Goal: Task Accomplishment & Management: Complete application form

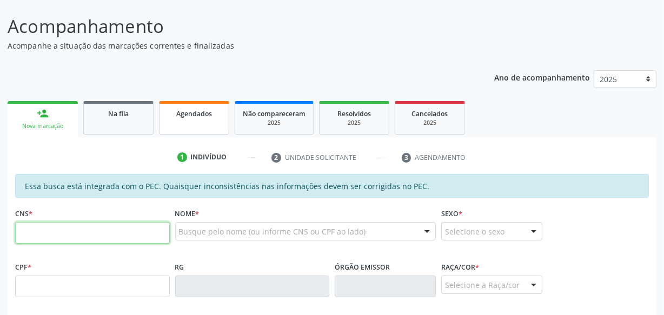
scroll to position [102, 0]
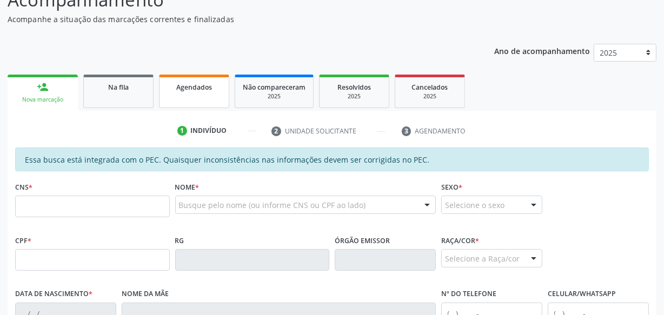
click at [215, 94] on link "Agendados" at bounding box center [194, 92] width 70 height 34
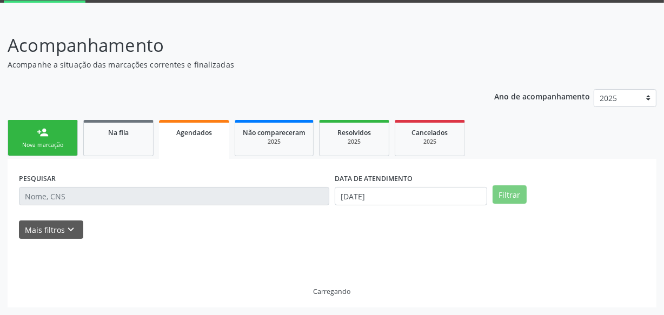
scroll to position [33, 0]
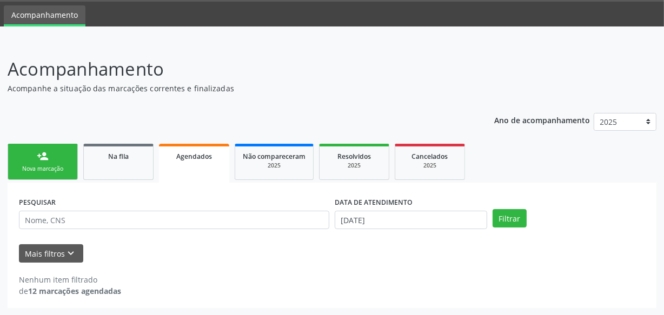
click at [365, 248] on div "Mais filtros keyboard_arrow_down" at bounding box center [332, 253] width 632 height 19
click at [389, 211] on input "[DATE]" at bounding box center [411, 220] width 153 height 18
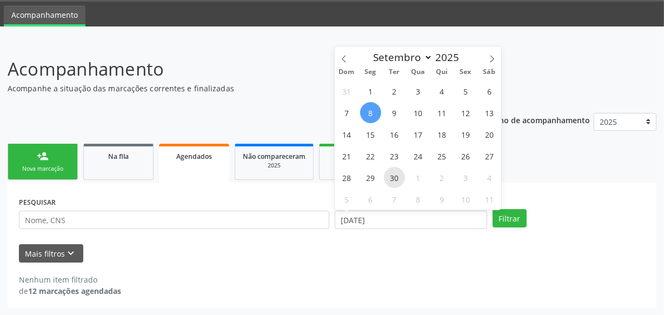
click at [392, 178] on span "30" at bounding box center [394, 177] width 21 height 21
type input "[DATE]"
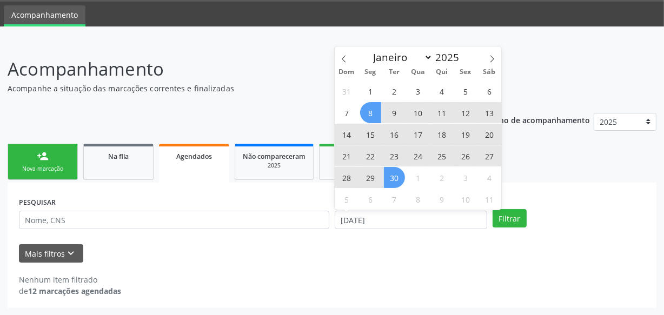
click at [367, 120] on span "8" at bounding box center [370, 112] width 21 height 21
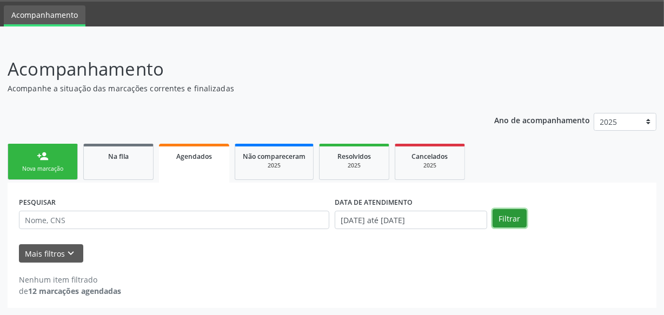
click at [508, 222] on button "Filtrar" at bounding box center [510, 218] width 34 height 18
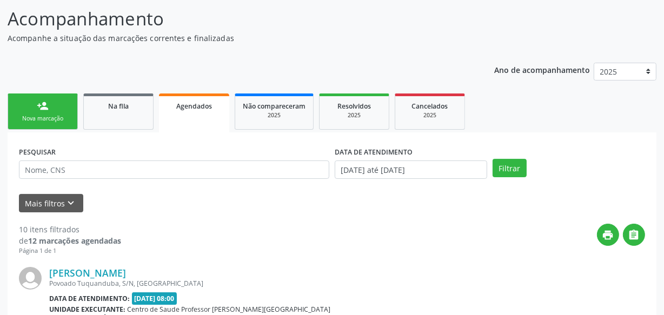
scroll to position [0, 0]
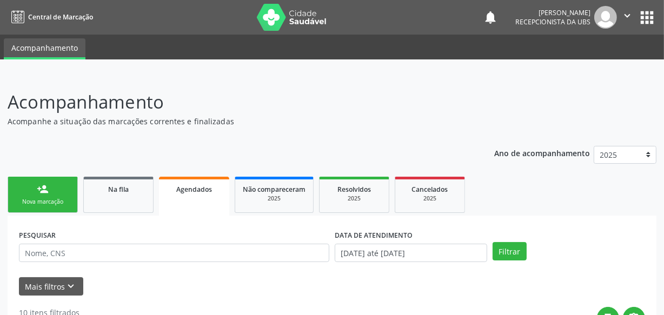
click at [55, 209] on link "person_add Nova marcação" at bounding box center [43, 195] width 70 height 36
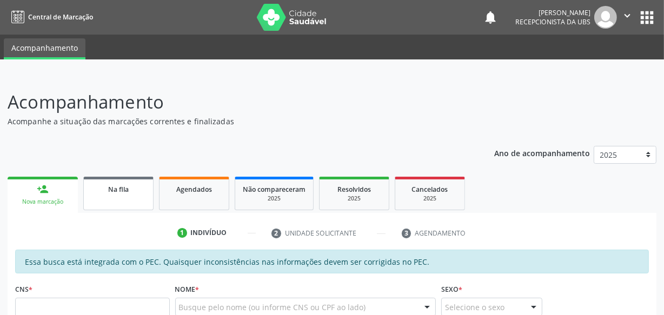
click at [114, 201] on link "Na fila" at bounding box center [118, 194] width 70 height 34
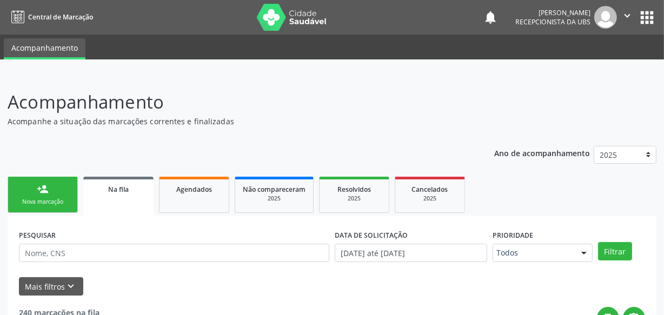
click at [67, 209] on link "person_add Nova marcação" at bounding box center [43, 195] width 70 height 36
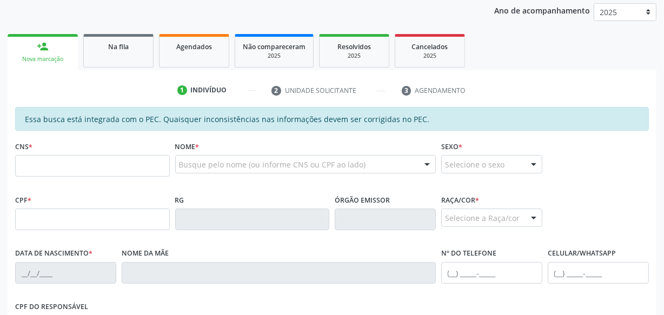
scroll to position [147, 0]
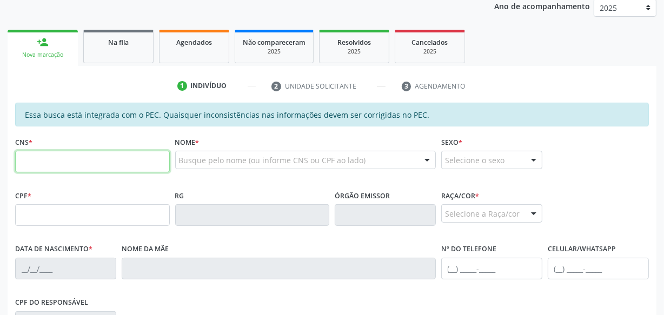
click at [110, 162] on input "text" at bounding box center [92, 162] width 155 height 22
type input "706 5063 2222 8799"
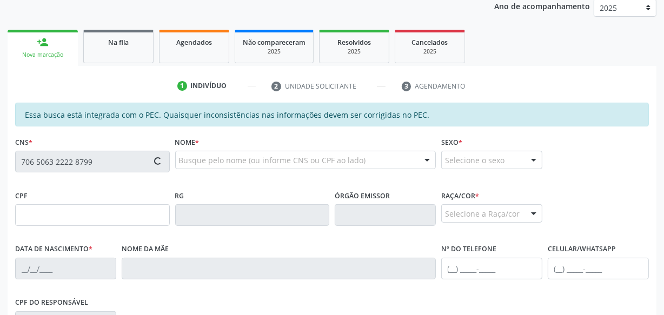
type input "889.580.354-04"
type input "[DATE]"
type input "[PERSON_NAME]"
type input "[PHONE_NUMBER]"
type input "S/N"
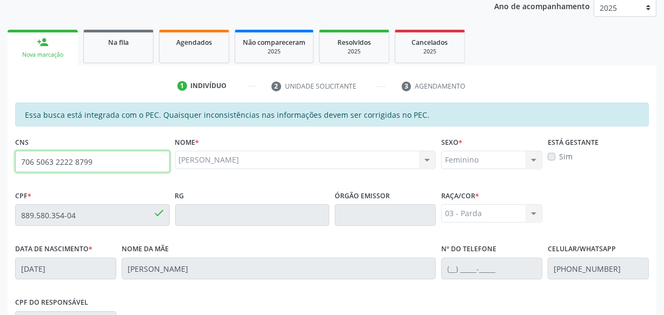
click at [77, 164] on input "706 5063 2222 8799" at bounding box center [92, 162] width 155 height 22
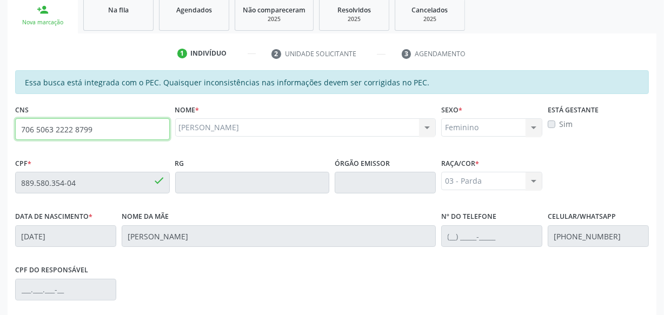
scroll to position [317, 0]
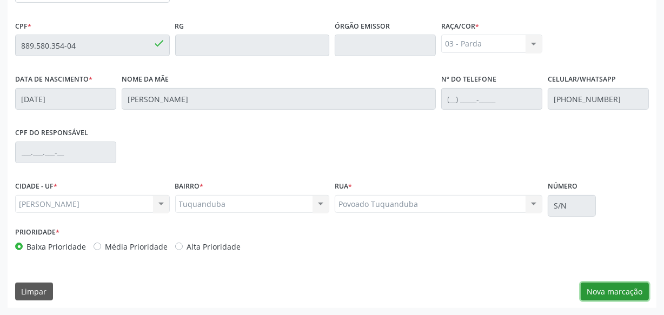
click at [609, 287] on button "Nova marcação" at bounding box center [615, 292] width 68 height 18
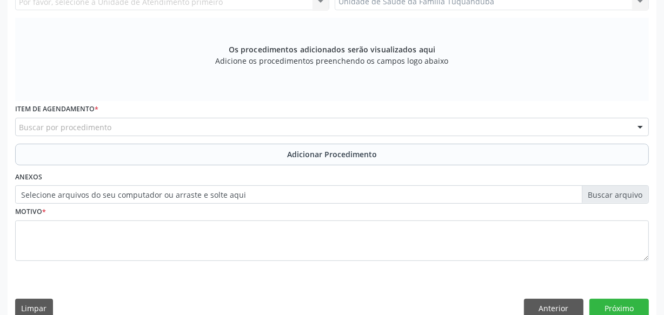
scroll to position [219, 0]
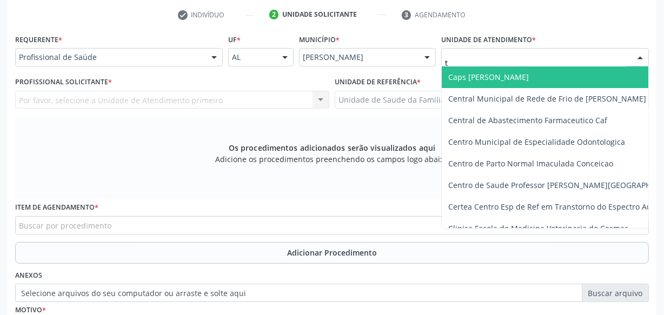
type input "tu"
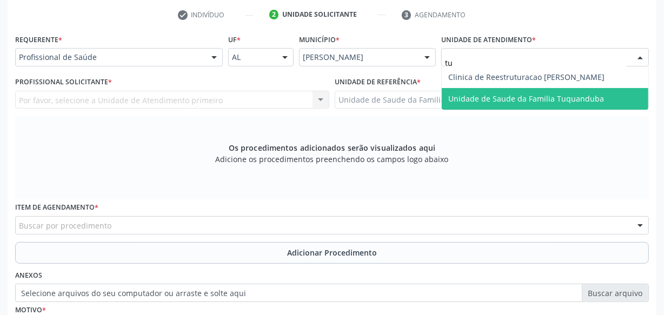
click at [472, 107] on span "Unidade de Saude da Familia Tuquanduba" at bounding box center [545, 99] width 207 height 22
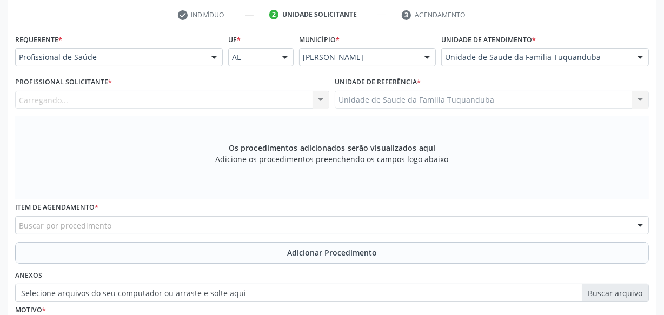
click at [234, 107] on div "Carregando... Nenhum resultado encontrado para: " " Não há nenhuma opção para s…" at bounding box center [172, 100] width 314 height 18
click at [234, 104] on div "Profissional solicitante" at bounding box center [172, 100] width 314 height 18
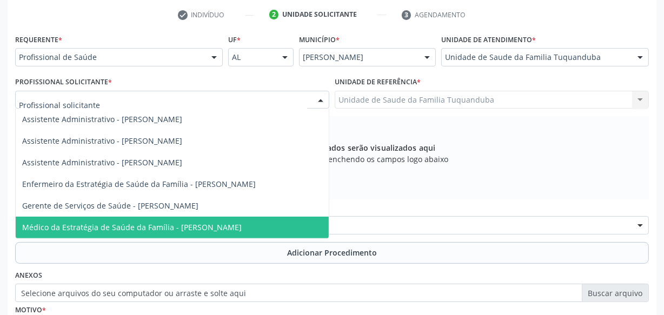
click at [212, 225] on span "Médico da Estratégia de Saúde da Família - [PERSON_NAME]" at bounding box center [132, 227] width 220 height 10
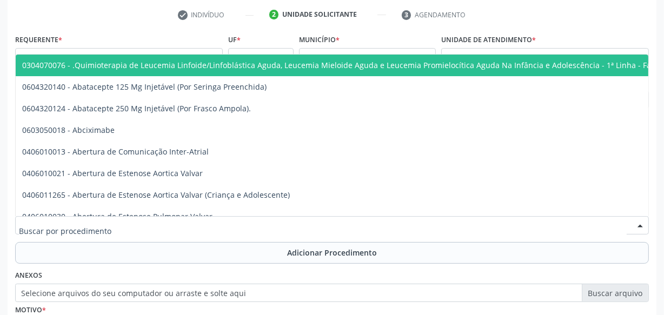
click at [212, 225] on div at bounding box center [332, 225] width 634 height 18
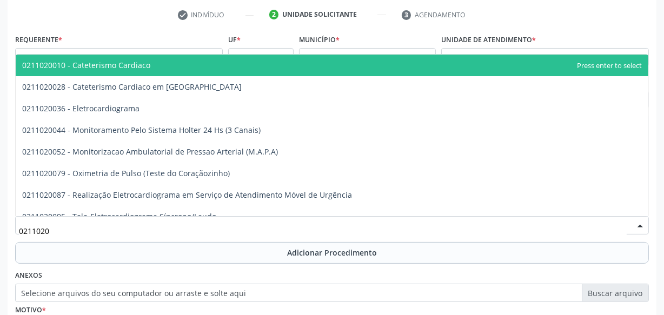
type input "02110200"
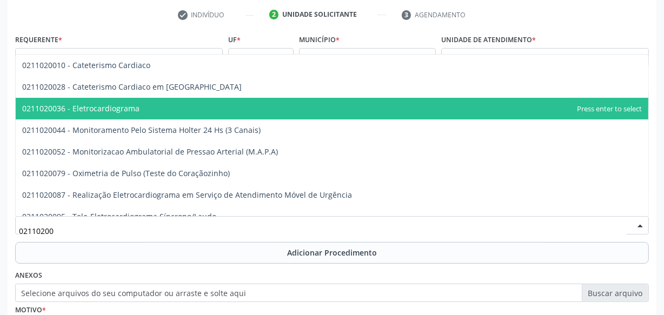
click at [150, 104] on span "0211020036 - Eletrocardiograma" at bounding box center [332, 109] width 633 height 22
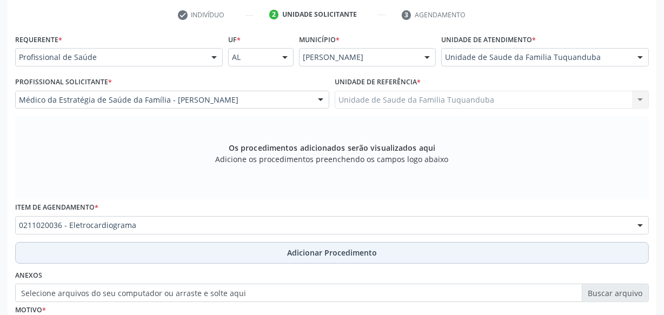
click at [305, 250] on span "Adicionar Procedimento" at bounding box center [332, 252] width 90 height 11
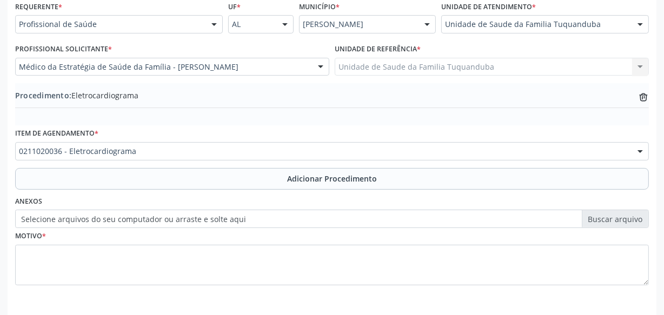
scroll to position [292, 0]
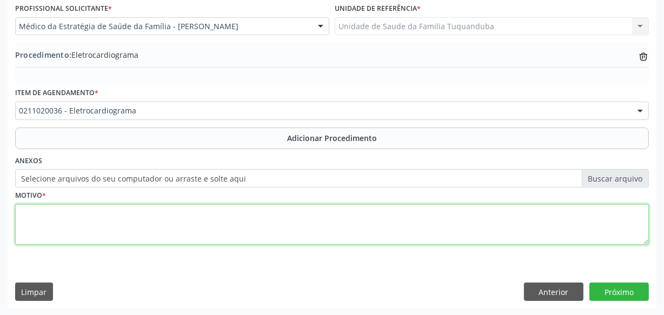
click at [241, 216] on textarea at bounding box center [332, 224] width 634 height 41
type textarea "Investigação de insuficiência cardíaca."
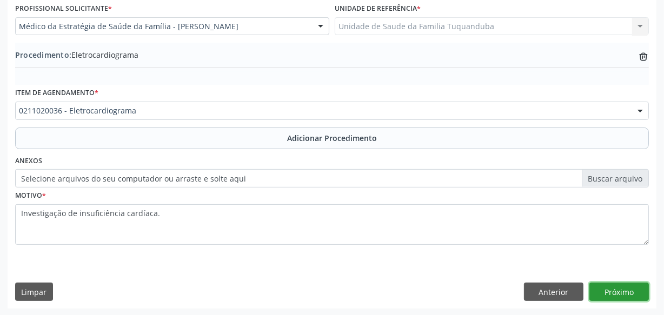
click at [610, 296] on button "Próximo" at bounding box center [619, 292] width 59 height 18
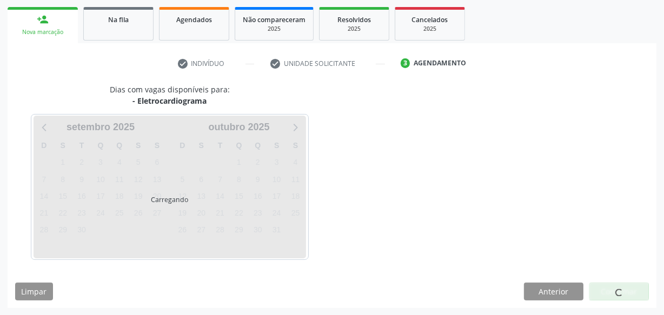
scroll to position [201, 0]
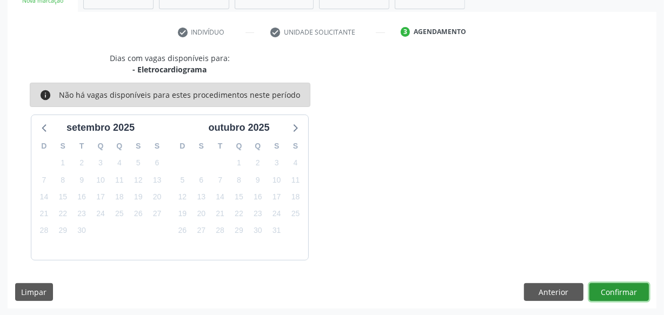
click at [612, 288] on button "Confirmar" at bounding box center [619, 292] width 59 height 18
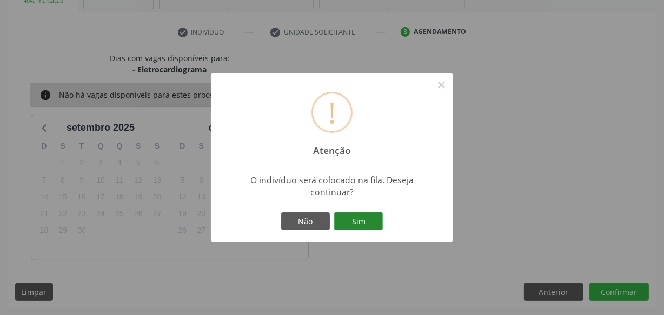
click at [354, 215] on button "Sim" at bounding box center [358, 222] width 49 height 18
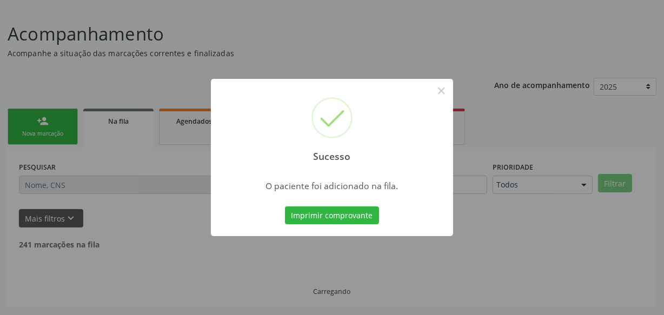
scroll to position [56, 0]
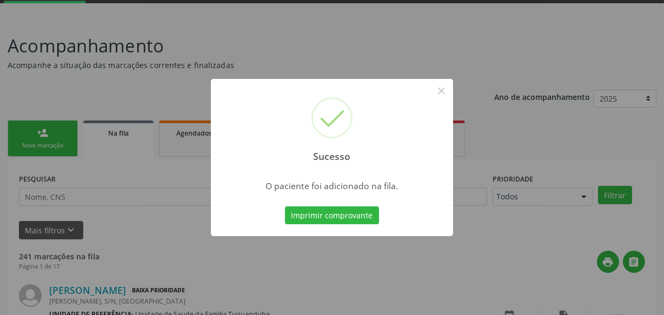
click at [354, 215] on button "Imprimir comprovante" at bounding box center [332, 216] width 94 height 18
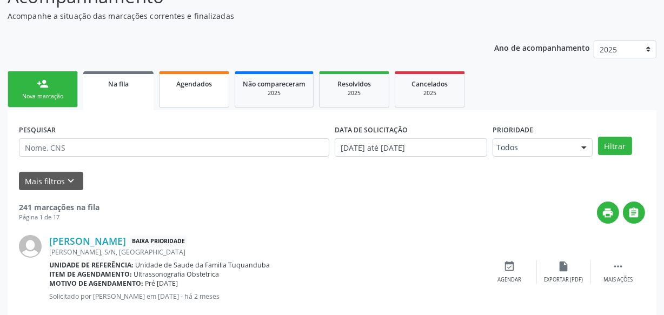
click at [197, 83] on span "Agendados" at bounding box center [194, 84] width 36 height 9
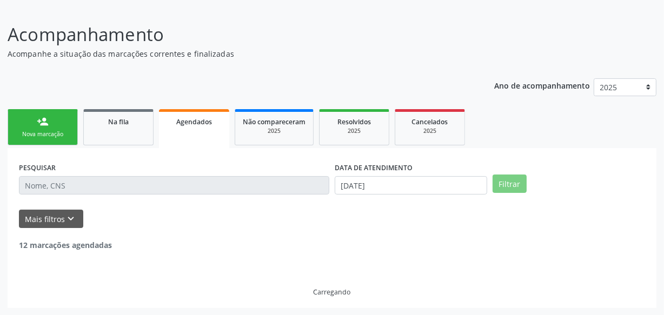
scroll to position [105, 0]
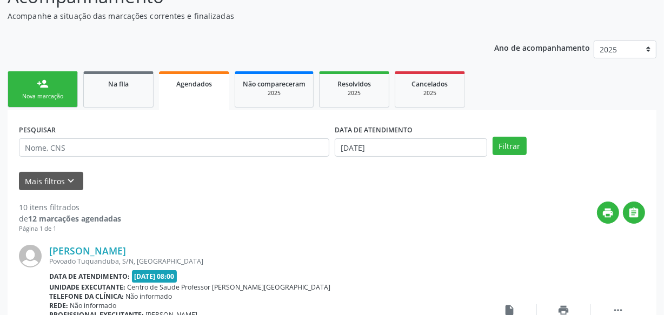
click at [72, 98] on link "person_add Nova marcação" at bounding box center [43, 89] width 70 height 36
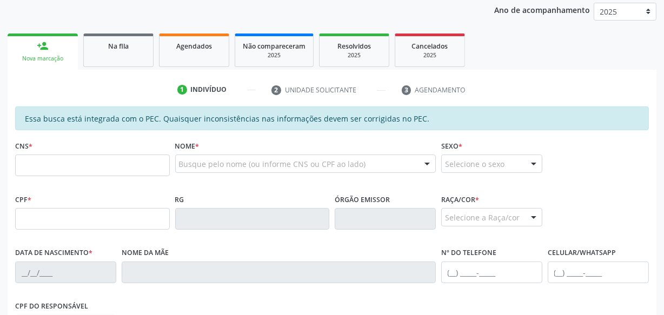
scroll to position [204, 0]
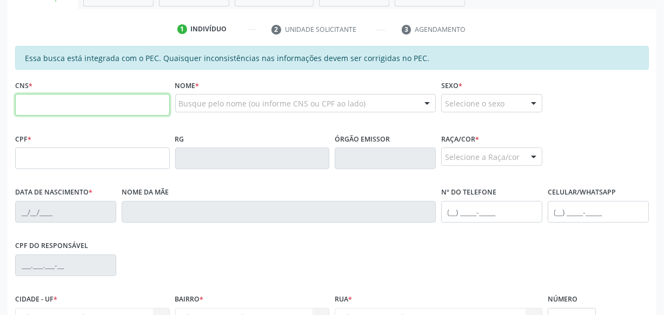
click at [94, 100] on input "text" at bounding box center [92, 105] width 155 height 22
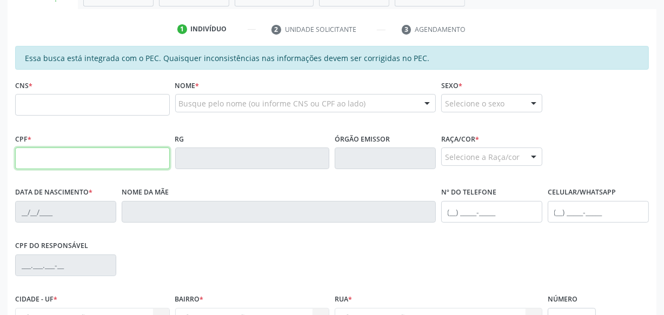
click at [39, 157] on input "text" at bounding box center [92, 159] width 155 height 22
type input "142.071.454-60"
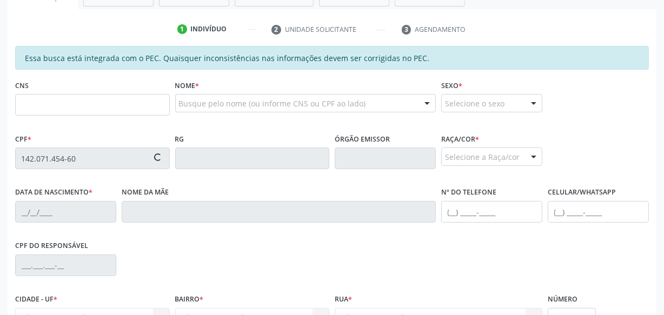
type input "700 0099 1750 0507"
type input "[DATE]"
type input "[PERSON_NAME]"
type input "[PHONE_NUMBER]"
type input "S/N"
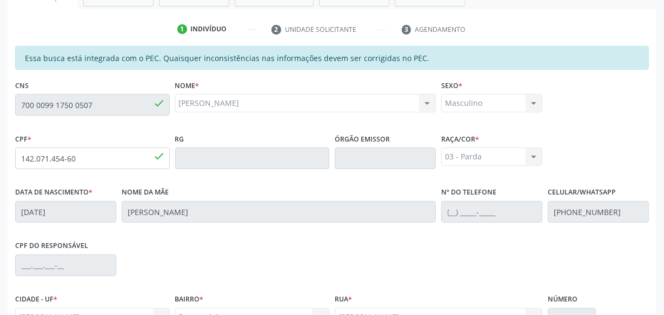
click at [0, 104] on div "Acompanhamento Acompanhe a situação das marcações correntes e finalizadas Relat…" at bounding box center [332, 150] width 664 height 558
click at [84, 137] on div "CPF * 142.071.454-60 done" at bounding box center [92, 150] width 155 height 38
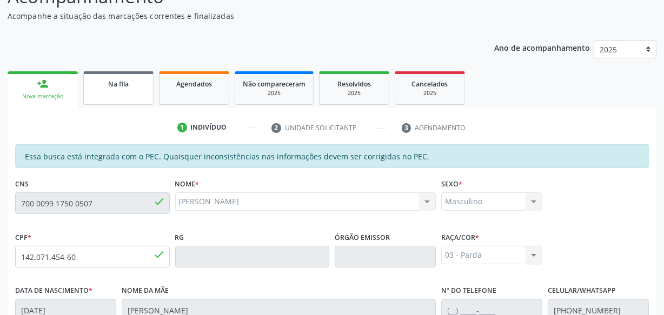
click at [128, 98] on link "Na fila" at bounding box center [118, 88] width 70 height 34
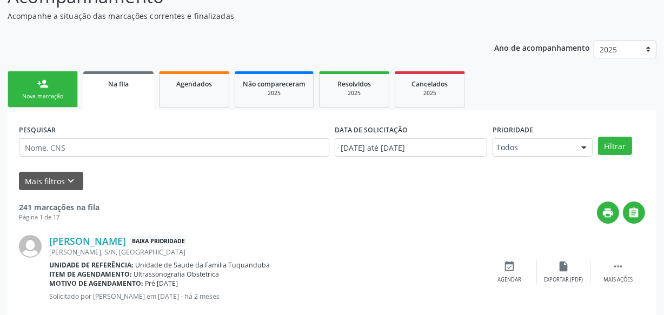
click at [103, 182] on div "Mais filtros keyboard_arrow_down" at bounding box center [332, 181] width 632 height 19
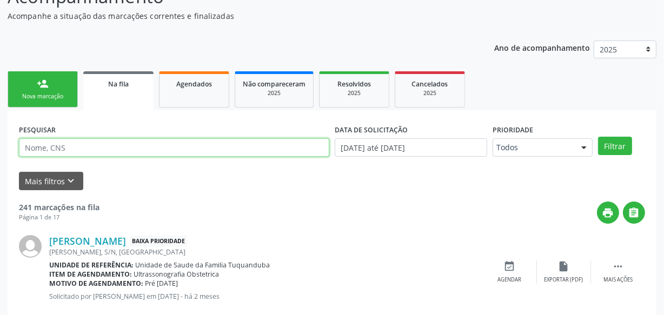
click at [89, 143] on input "text" at bounding box center [174, 147] width 310 height 18
paste input "700 0099 1750 0507"
type input "700 0099 1750 0507"
click at [598, 137] on button "Filtrar" at bounding box center [615, 146] width 34 height 18
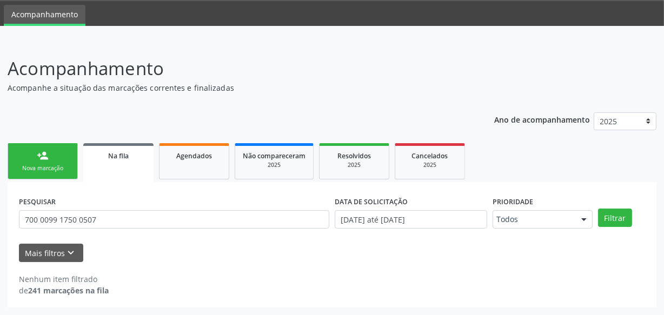
scroll to position [33, 0]
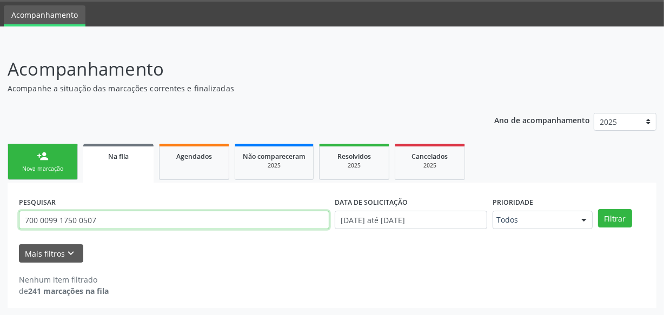
drag, startPoint x: 108, startPoint y: 221, endPoint x: 0, endPoint y: 224, distance: 107.7
click at [0, 224] on div "Acompanhamento Acompanhe a situação das marcações correntes e finalizadas Relat…" at bounding box center [332, 179] width 664 height 274
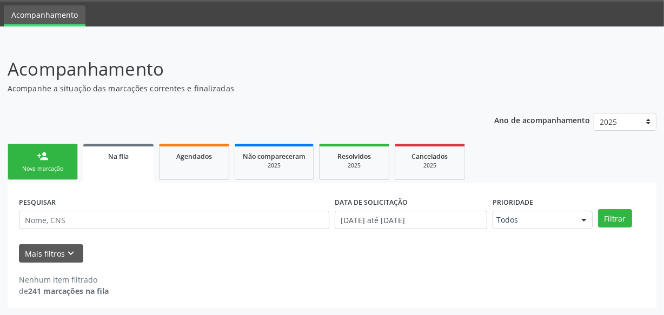
click at [41, 159] on div "person_add" at bounding box center [43, 156] width 12 height 12
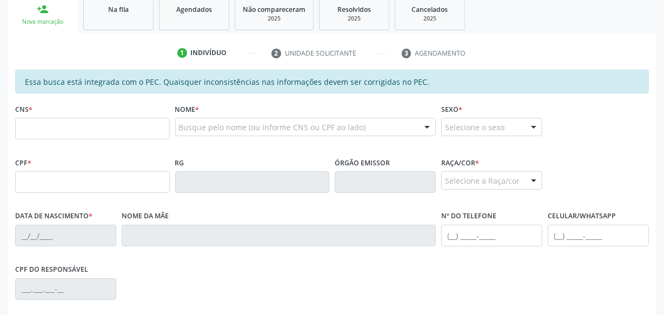
scroll to position [181, 0]
paste input "700 0099 1750 0507"
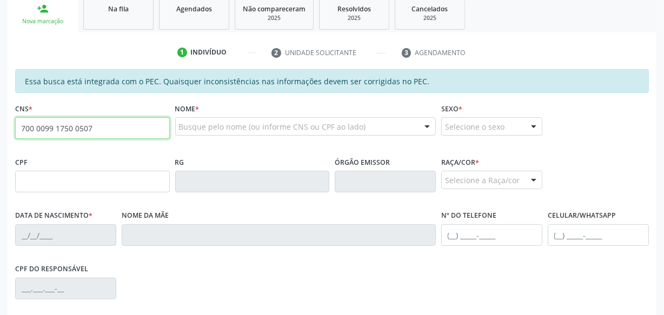
type input "700 0099 1750 0507"
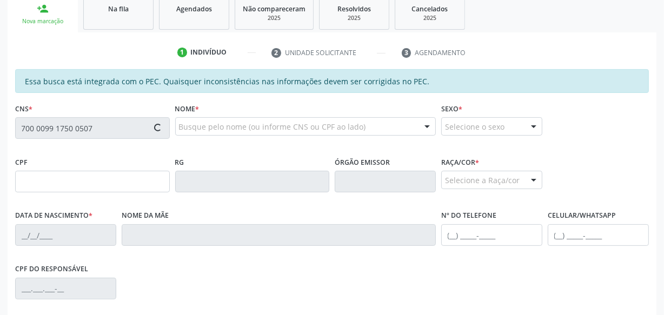
type input "142.071.454-60"
type input "[DATE]"
type input "[PERSON_NAME]"
type input "[PHONE_NUMBER]"
type input "S/N"
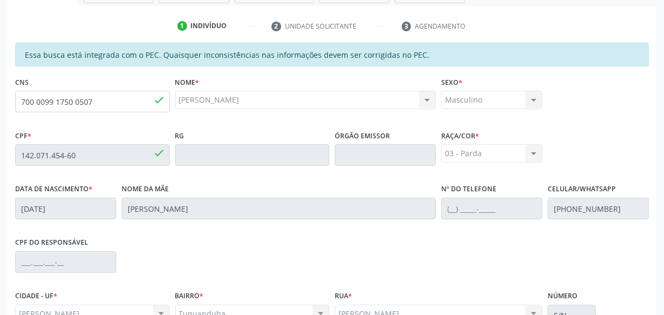
scroll to position [317, 0]
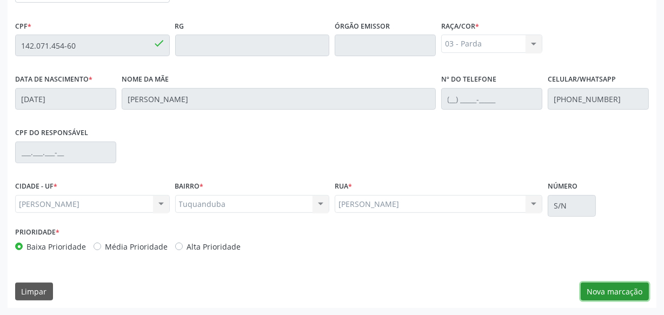
click at [629, 287] on button "Nova marcação" at bounding box center [615, 292] width 68 height 18
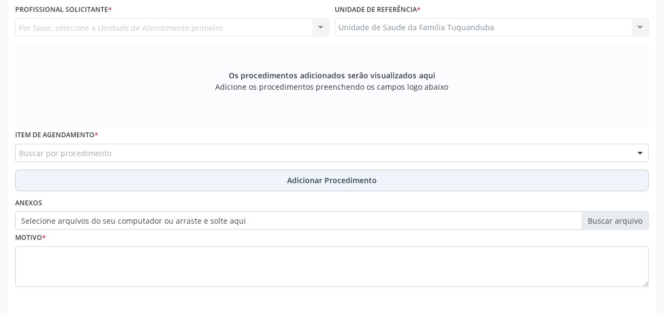
scroll to position [268, 0]
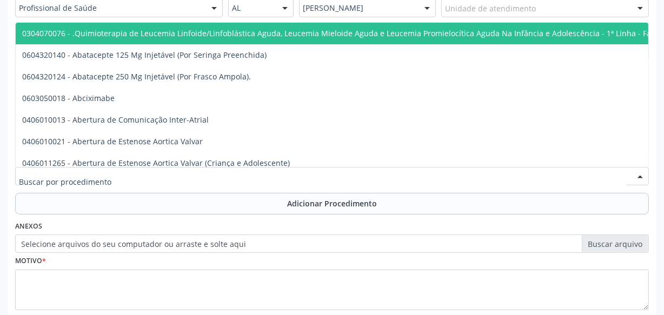
click at [249, 178] on div at bounding box center [332, 176] width 634 height 18
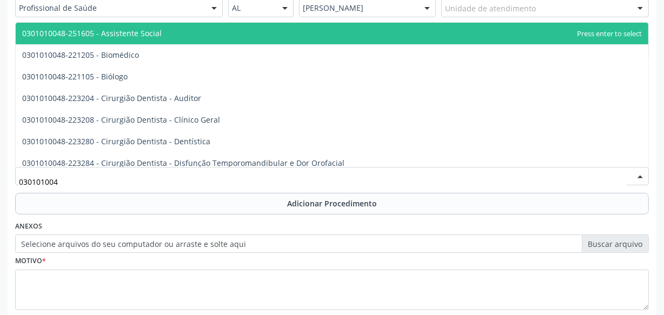
type input "0301010048"
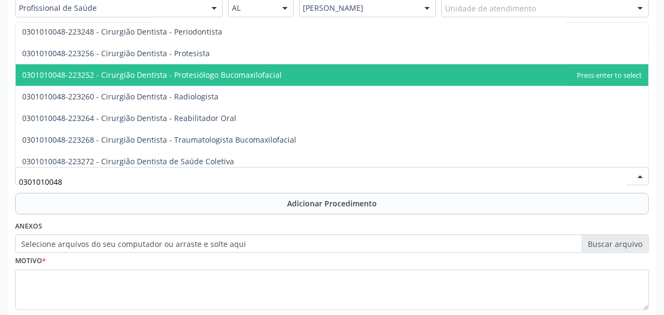
scroll to position [393, 0]
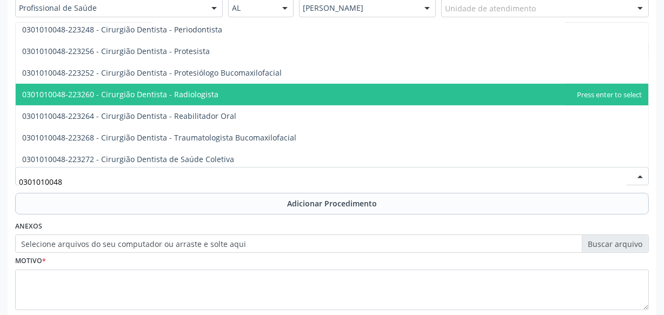
click at [180, 95] on span "0301010048-223260 - Cirurgião Dentista - Radiologista" at bounding box center [120, 94] width 196 height 10
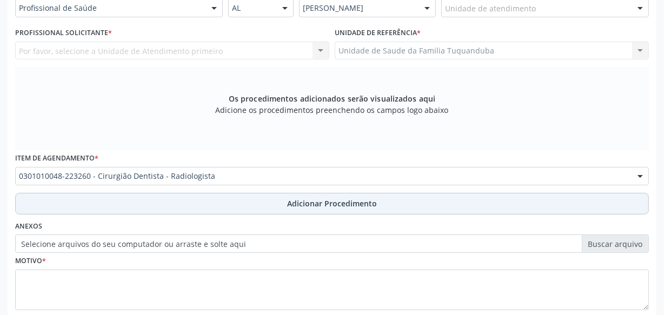
click at [296, 204] on span "Adicionar Procedimento" at bounding box center [332, 203] width 90 height 11
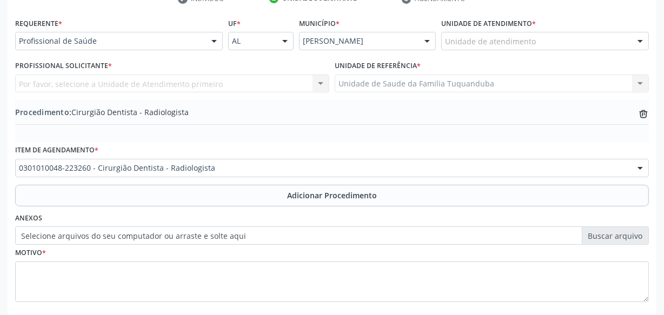
scroll to position [219, 0]
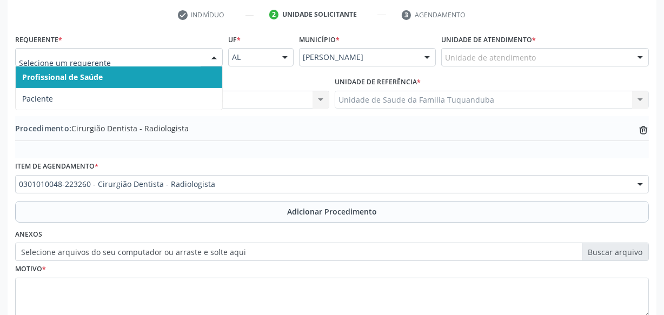
drag, startPoint x: 222, startPoint y: 63, endPoint x: 208, endPoint y: 61, distance: 14.2
click at [221, 63] on div "Profissional de Saúde Paciente Nenhum resultado encontrado para: " " Não há nen…" at bounding box center [119, 57] width 208 height 18
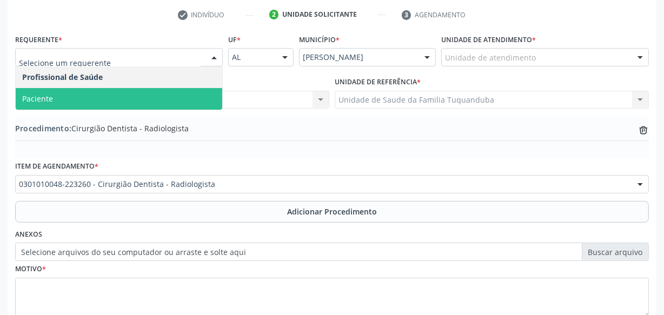
click at [182, 98] on span "Paciente" at bounding box center [119, 99] width 207 height 22
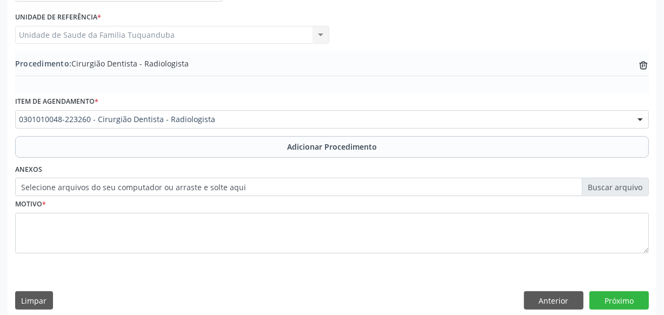
scroll to position [292, 0]
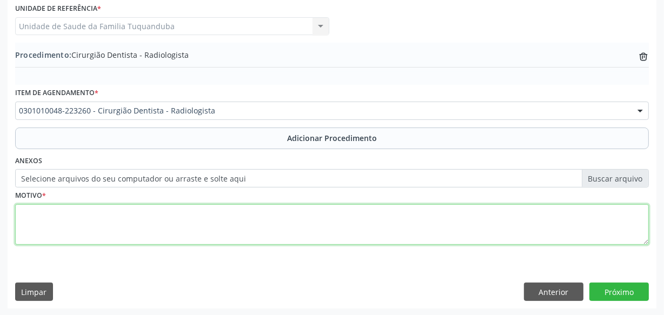
click at [208, 206] on textarea at bounding box center [332, 224] width 634 height 41
click at [249, 220] on textarea at bounding box center [332, 224] width 634 height 41
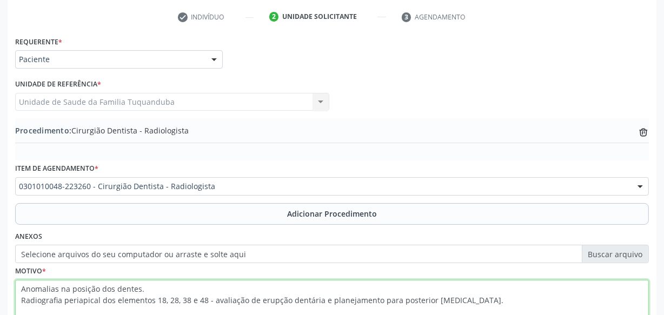
scroll to position [194, 0]
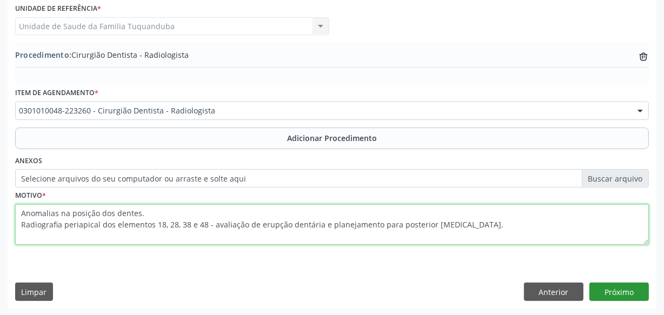
type textarea "Anomalias na posição dos dentes. Radiografia periapical dos elementos 18, 28, 3…"
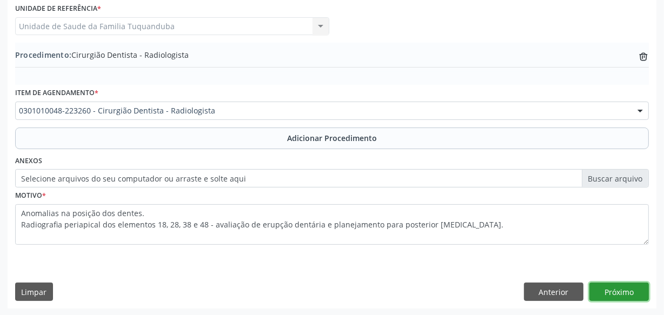
click at [625, 297] on button "Próximo" at bounding box center [619, 292] width 59 height 18
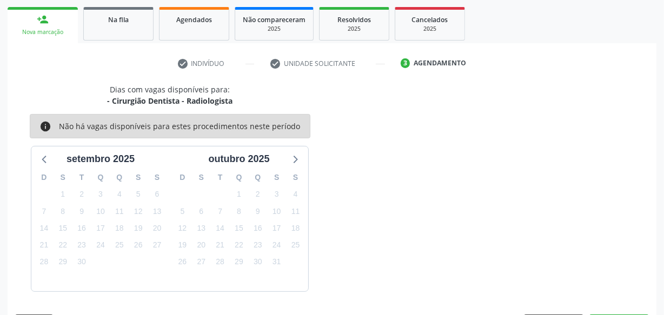
scroll to position [201, 0]
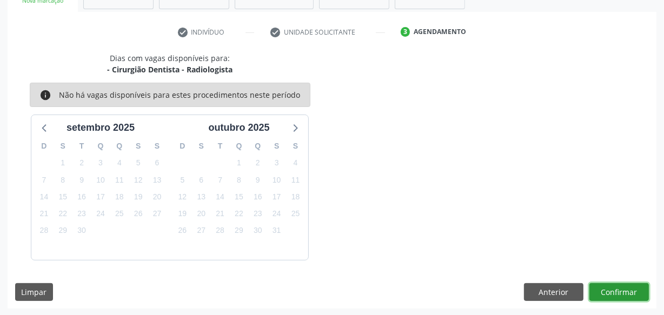
click at [623, 294] on button "Confirmar" at bounding box center [619, 292] width 59 height 18
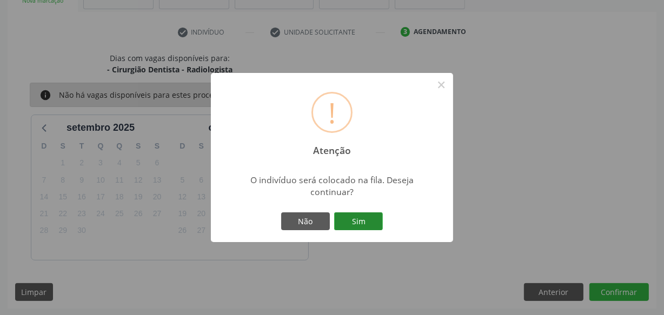
click at [354, 223] on button "Sim" at bounding box center [358, 222] width 49 height 18
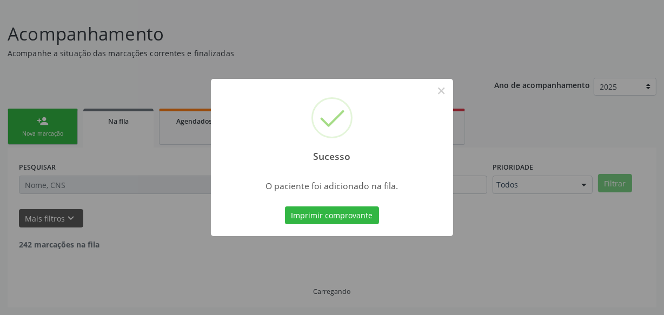
scroll to position [56, 0]
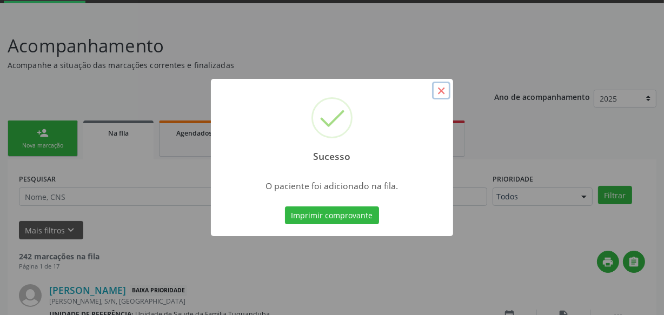
click at [441, 91] on button "×" at bounding box center [441, 91] width 18 height 18
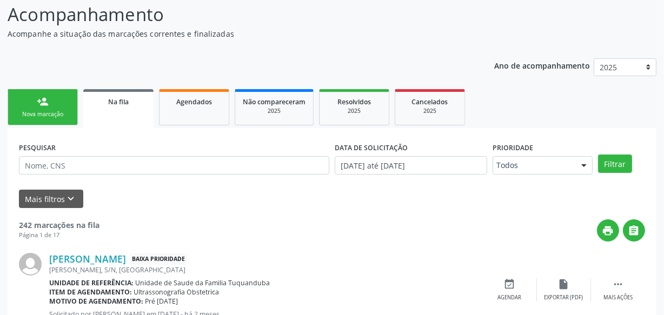
scroll to position [105, 0]
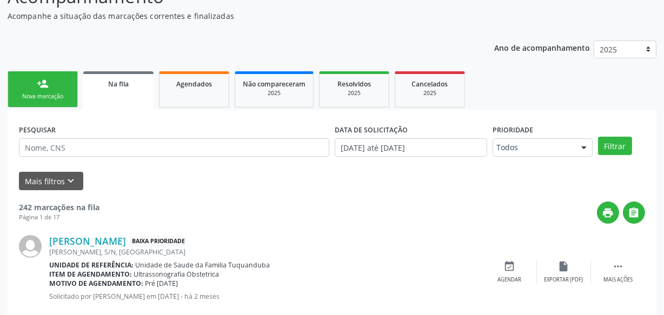
click at [48, 92] on div "Nova marcação" at bounding box center [43, 96] width 54 height 8
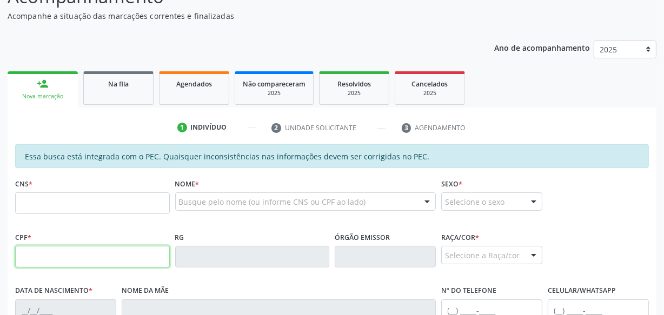
click at [83, 256] on input "text" at bounding box center [92, 257] width 155 height 22
type input "796.524.763-15"
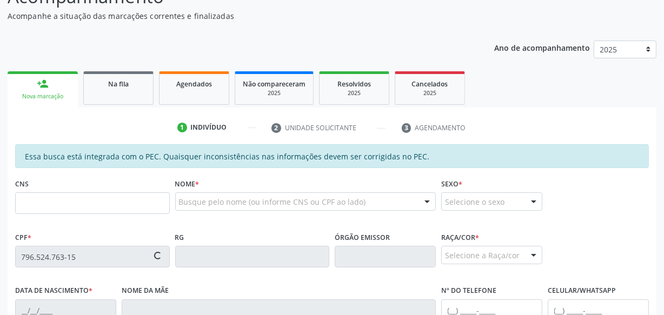
type input "704 0028 5621 4565"
type input "[DATE]"
type input "[PERSON_NAME]"
type input "[PHONE_NUMBER]"
type input "S/N"
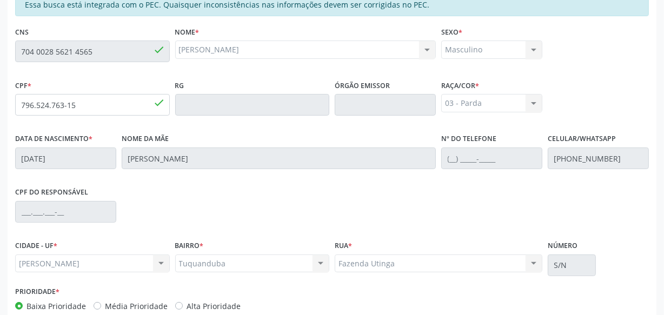
scroll to position [317, 0]
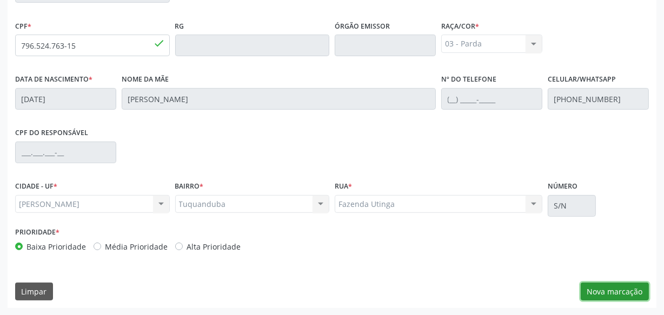
click at [593, 292] on button "Nova marcação" at bounding box center [615, 292] width 68 height 18
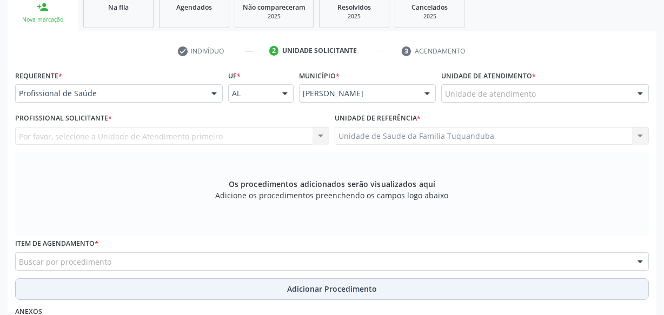
scroll to position [169, 0]
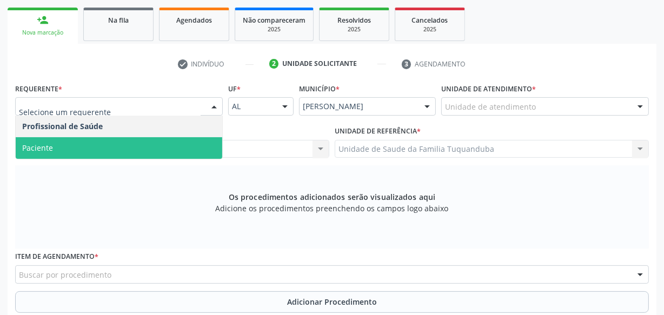
click at [137, 150] on span "Paciente" at bounding box center [119, 148] width 207 height 22
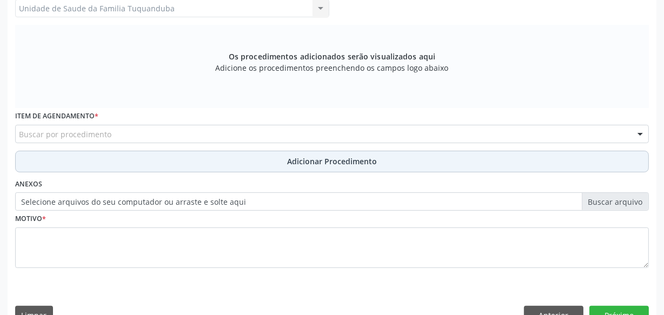
scroll to position [317, 0]
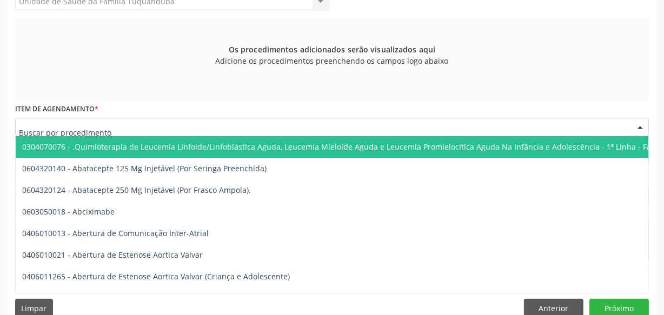
click at [169, 128] on div at bounding box center [332, 127] width 634 height 18
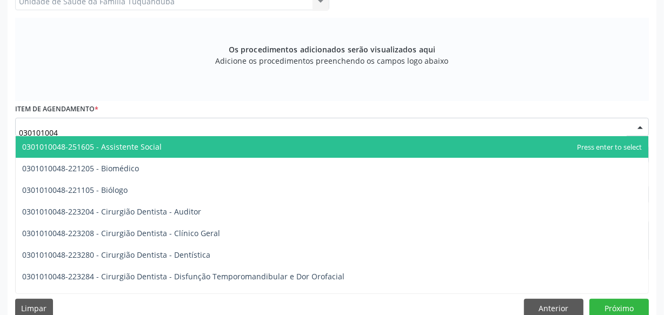
type input "0301010048"
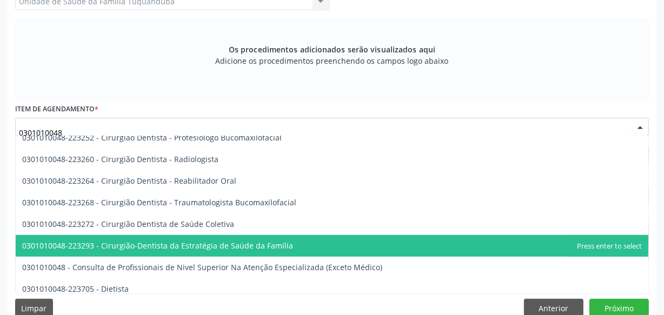
scroll to position [442, 0]
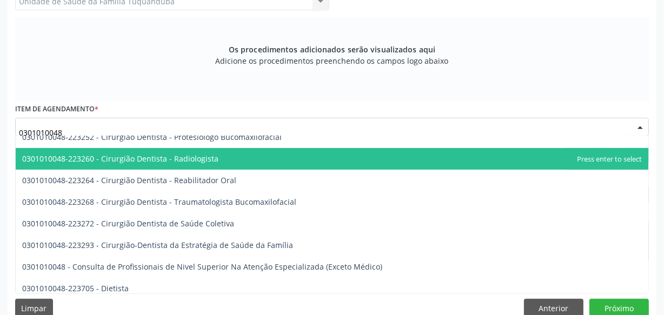
click at [200, 154] on span "0301010048-223260 - Cirurgião Dentista - Radiologista" at bounding box center [120, 159] width 196 height 10
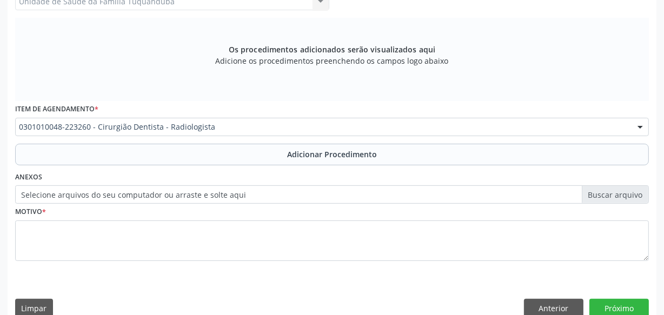
click at [250, 200] on label "Selecione arquivos do seu computador ou arraste e solte aqui" at bounding box center [332, 195] width 634 height 18
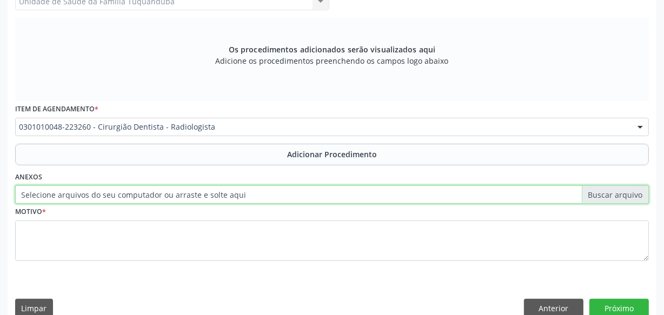
click at [250, 200] on input "Selecione arquivos do seu computador ou arraste e solte aqui" at bounding box center [332, 195] width 634 height 18
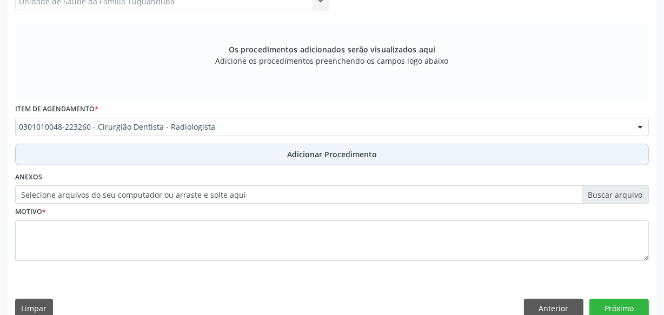
click at [285, 156] on button "Adicionar Procedimento" at bounding box center [332, 155] width 634 height 22
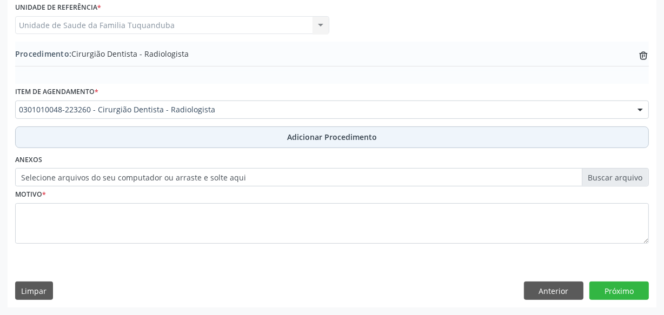
scroll to position [292, 0]
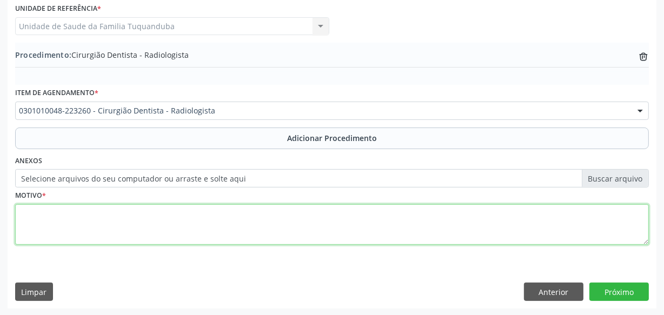
click at [248, 211] on textarea at bounding box center [332, 224] width 634 height 41
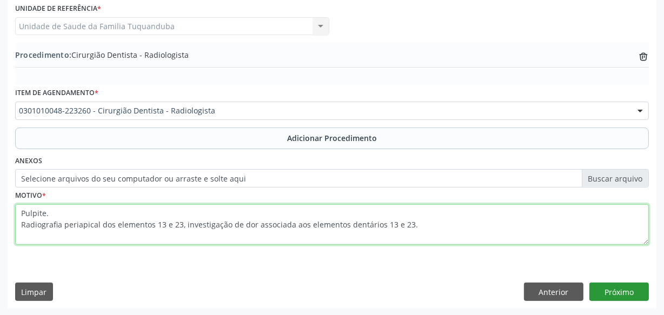
type textarea "Pulpite. Radiografia periapical dos elementos 13 e 23, investigação de dor asso…"
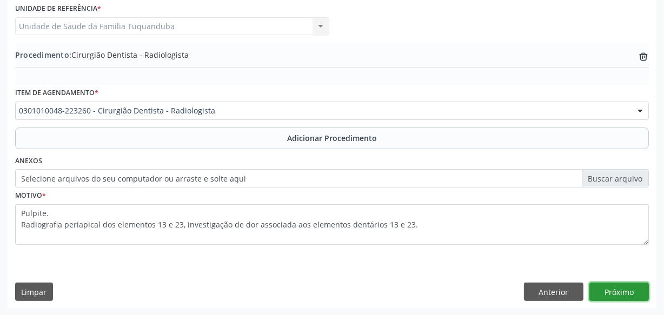
click at [615, 287] on button "Próximo" at bounding box center [619, 292] width 59 height 18
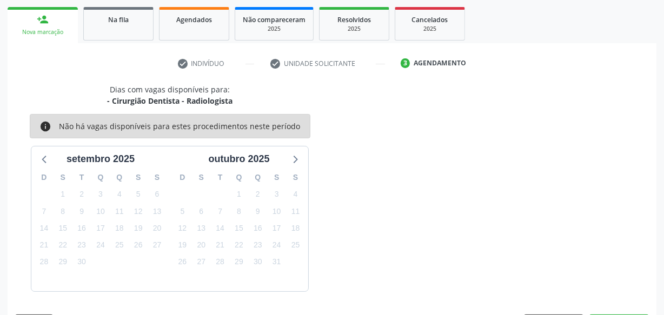
scroll to position [201, 0]
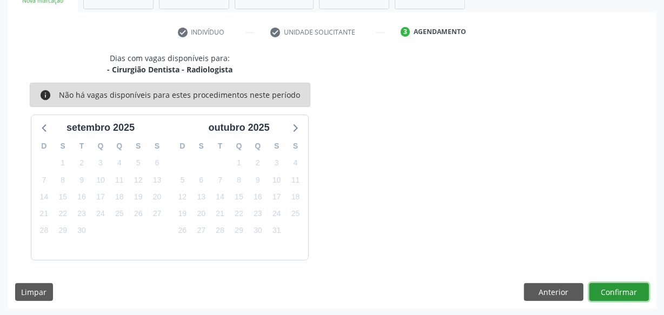
click at [615, 287] on button "Confirmar" at bounding box center [619, 292] width 59 height 18
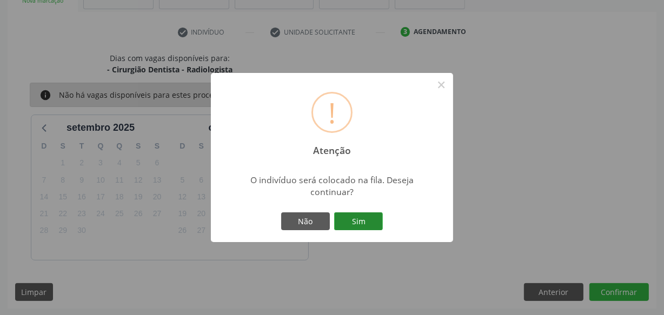
click at [373, 224] on button "Sim" at bounding box center [358, 222] width 49 height 18
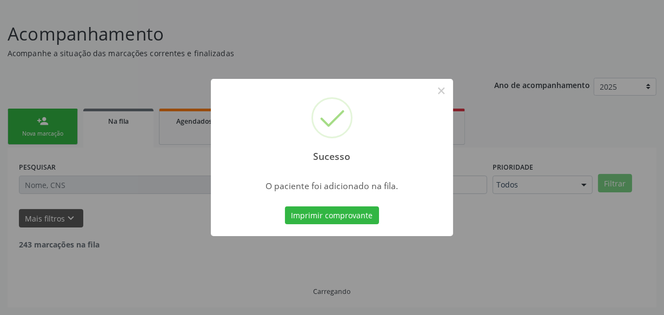
scroll to position [56, 0]
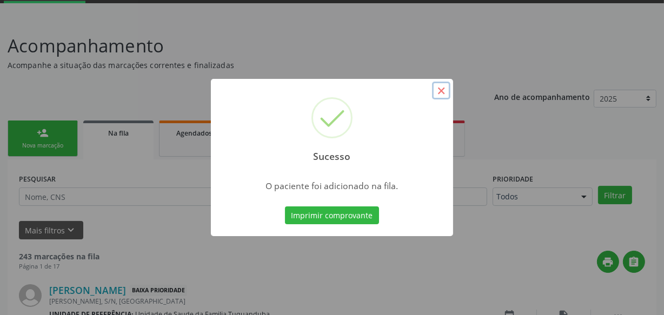
click at [441, 90] on button "×" at bounding box center [441, 91] width 18 height 18
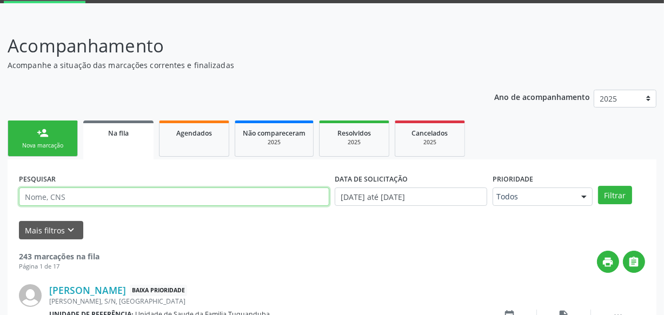
click at [73, 201] on input "text" at bounding box center [174, 197] width 310 height 18
type input "edilene"
click at [598, 186] on button "Filtrar" at bounding box center [615, 195] width 34 height 18
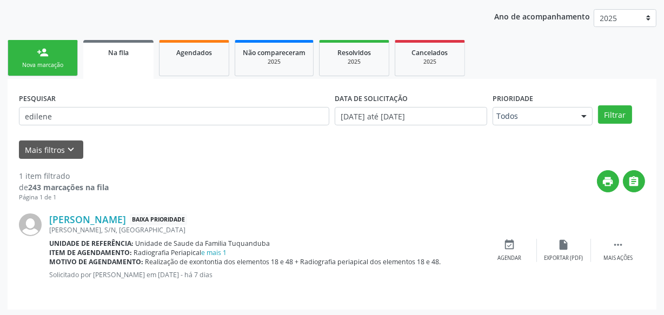
scroll to position [138, 0]
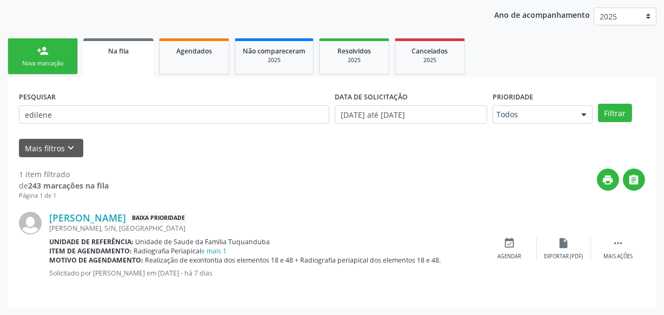
click at [45, 58] on link "person_add Nova marcação" at bounding box center [43, 56] width 70 height 36
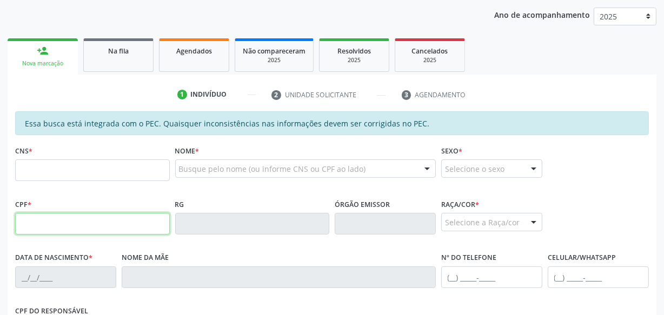
click at [124, 216] on input "text" at bounding box center [92, 224] width 155 height 22
type input "038.522.444-39"
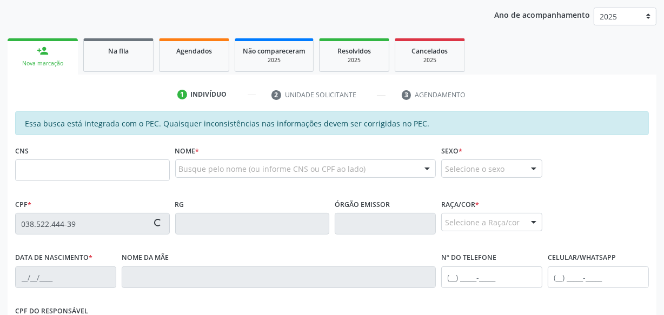
type input "701 0008 2097 8690"
type input "[DATE]"
type input "[PERSON_NAME]"
type input "[PHONE_NUMBER]"
type input "S/N"
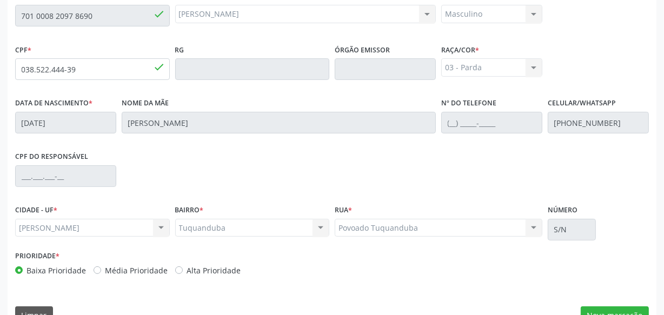
scroll to position [317, 0]
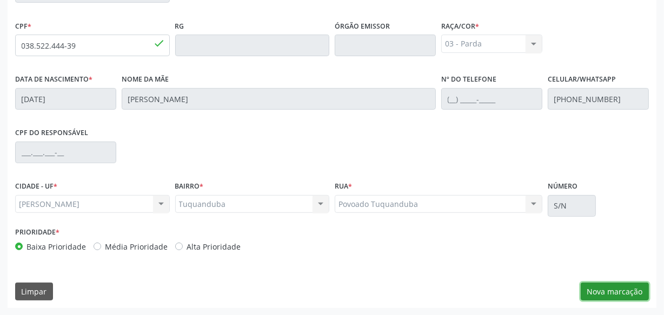
click at [592, 287] on button "Nova marcação" at bounding box center [615, 292] width 68 height 18
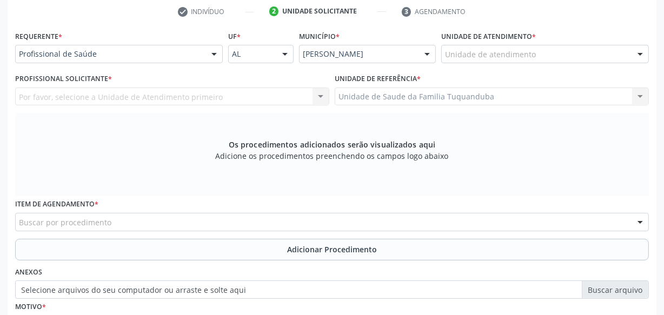
scroll to position [219, 0]
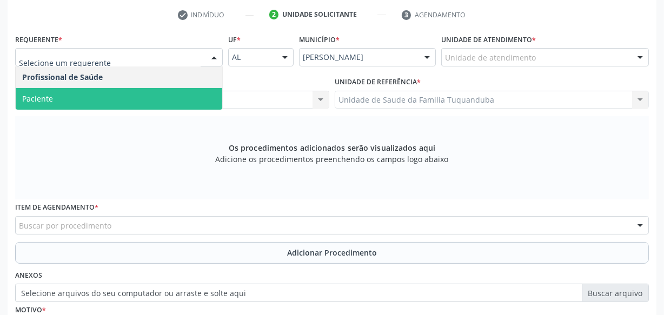
click at [126, 94] on span "Paciente" at bounding box center [119, 99] width 207 height 22
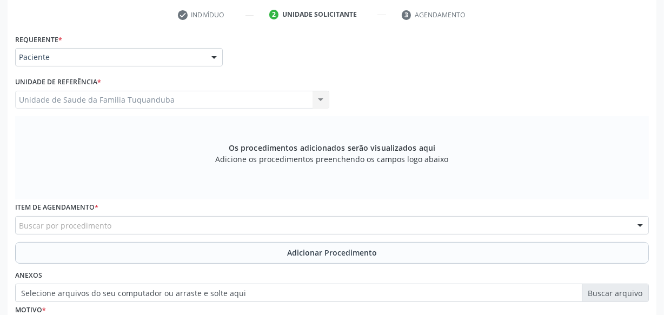
click at [134, 227] on div "Buscar por procedimento" at bounding box center [332, 225] width 634 height 18
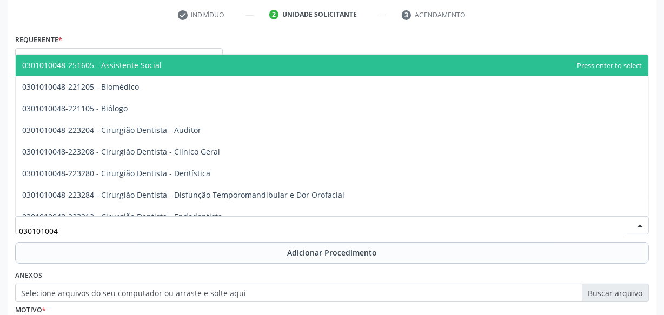
type input "0301010048"
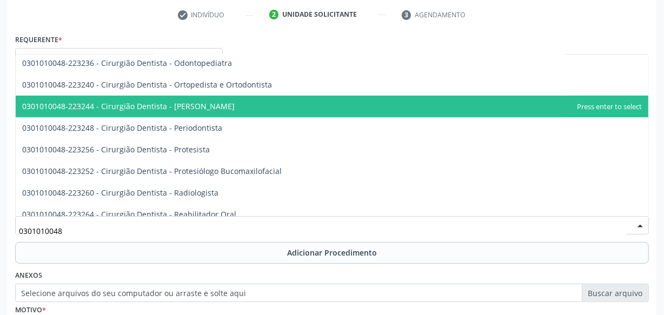
scroll to position [344, 0]
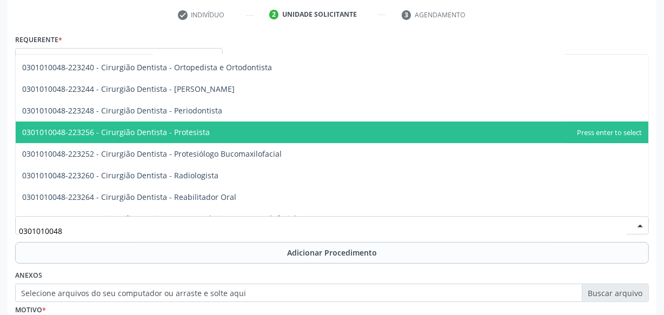
click at [163, 136] on span "0301010048-223256 - Cirurgião Dentista - Protesista" at bounding box center [116, 132] width 188 height 10
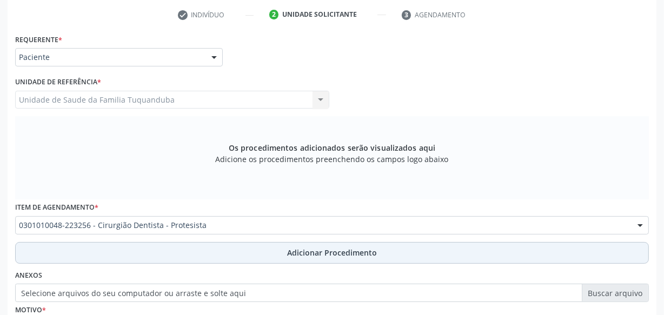
click at [261, 250] on button "Adicionar Procedimento" at bounding box center [332, 253] width 634 height 22
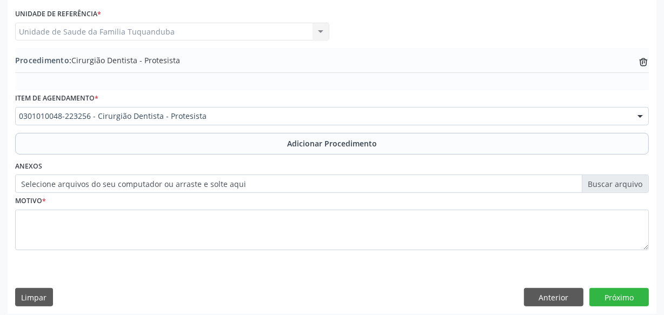
scroll to position [292, 0]
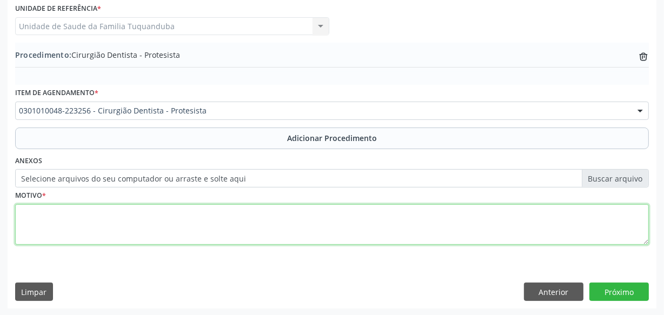
click at [248, 216] on textarea at bounding box center [332, 224] width 634 height 41
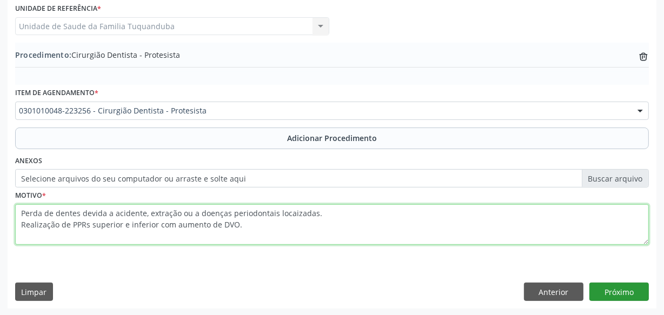
type textarea "Perda de dentes devida a acidente, extração ou a doenças periodontais locaizada…"
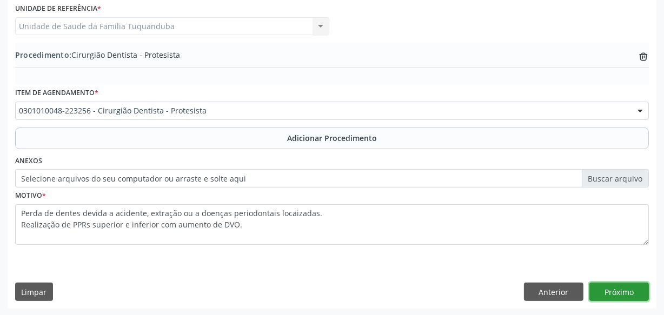
click at [623, 283] on button "Próximo" at bounding box center [619, 292] width 59 height 18
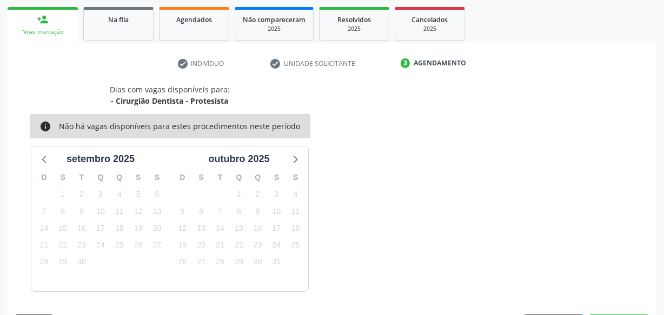
scroll to position [201, 0]
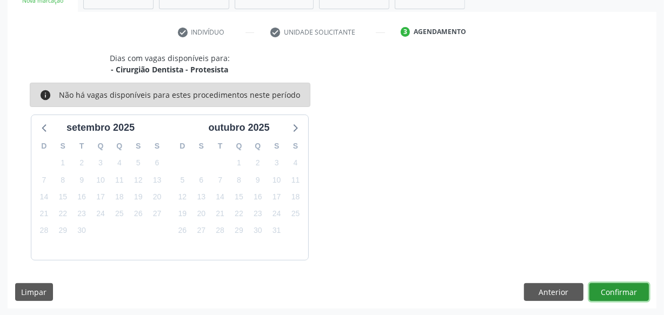
click at [622, 287] on button "Confirmar" at bounding box center [619, 292] width 59 height 18
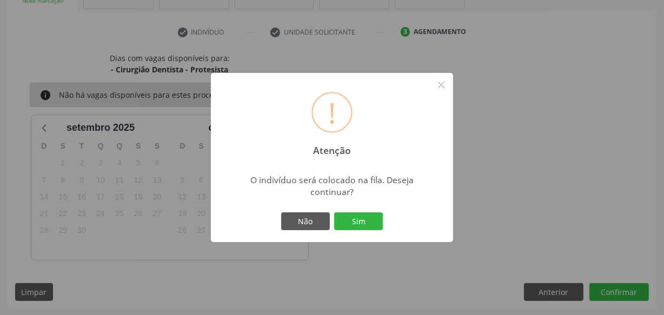
click at [352, 210] on div "Não Sim" at bounding box center [332, 221] width 107 height 23
click at [359, 222] on button "Sim" at bounding box center [358, 222] width 49 height 18
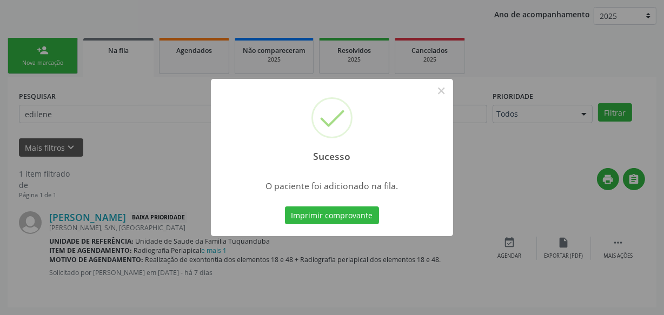
scroll to position [56, 0]
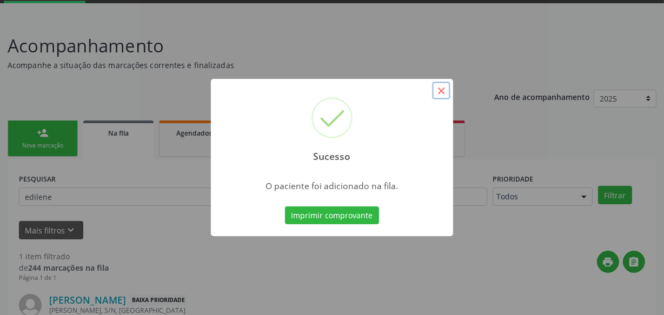
click at [434, 90] on button "×" at bounding box center [441, 91] width 18 height 18
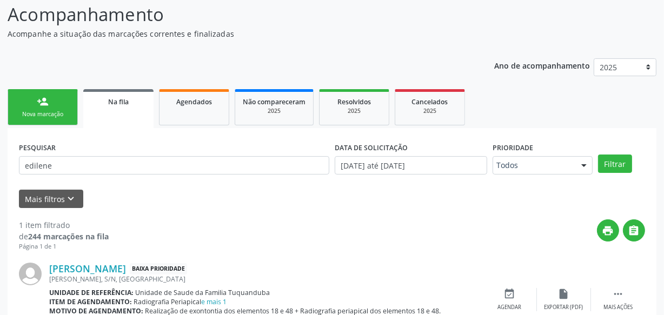
scroll to position [105, 0]
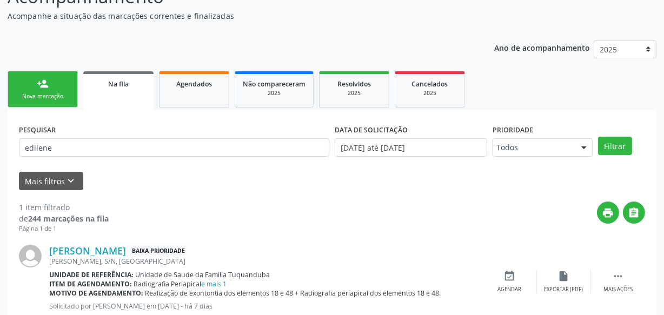
click at [69, 92] on div "Nova marcação" at bounding box center [43, 96] width 54 height 8
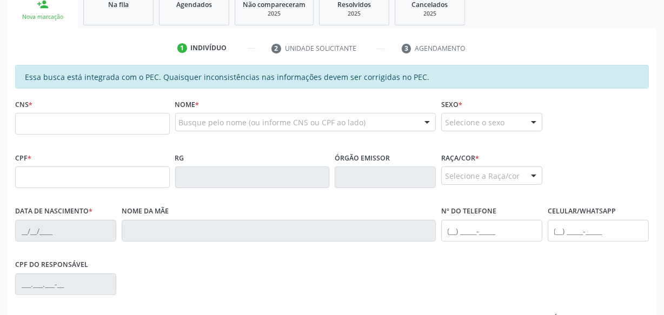
scroll to position [204, 0]
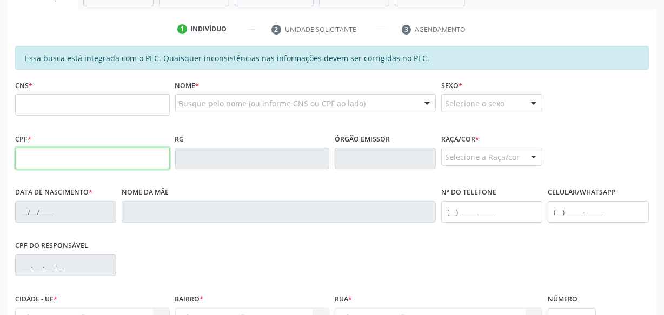
click at [96, 167] on input "text" at bounding box center [92, 159] width 155 height 22
type input "045.937.994-14"
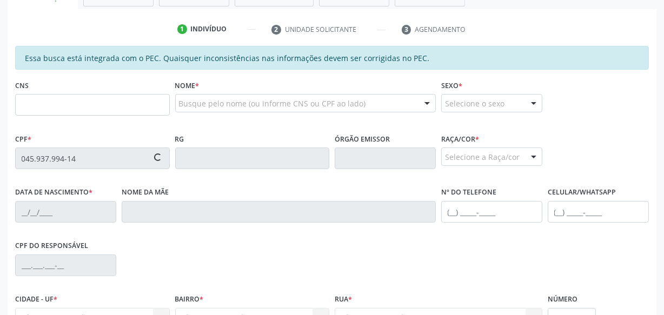
type input "706 5003 7900 2492"
type input "[DATE]"
type input "[PERSON_NAME]"
type input "[PHONE_NUMBER]"
type input "S/N"
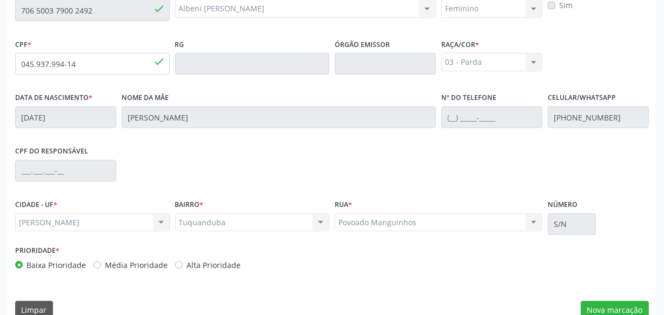
scroll to position [302, 0]
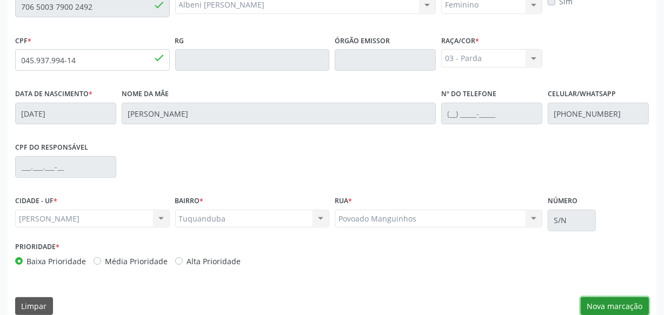
click at [617, 300] on button "Nova marcação" at bounding box center [615, 306] width 68 height 18
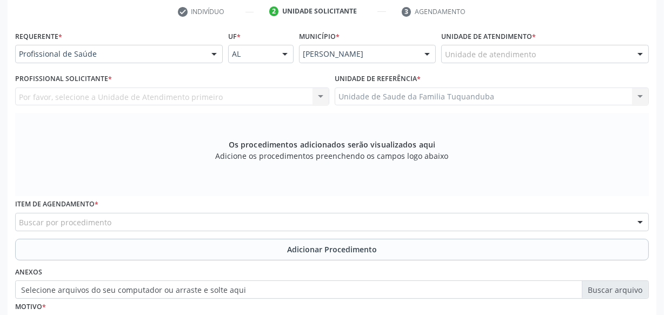
scroll to position [204, 0]
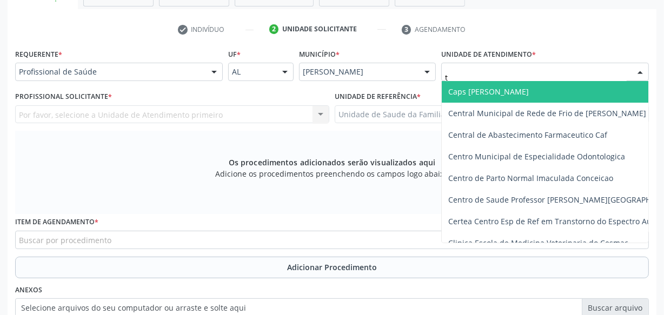
type input "tu"
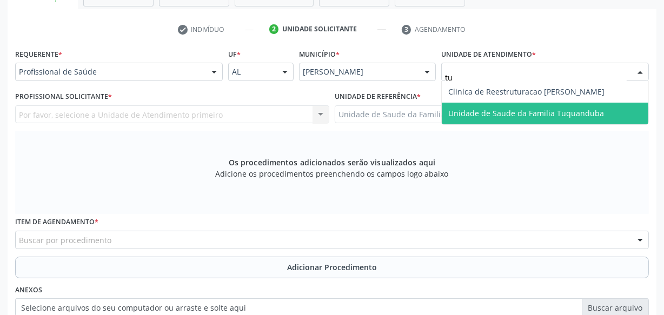
click at [493, 104] on span "Unidade de Saude da Familia Tuquanduba" at bounding box center [545, 114] width 207 height 22
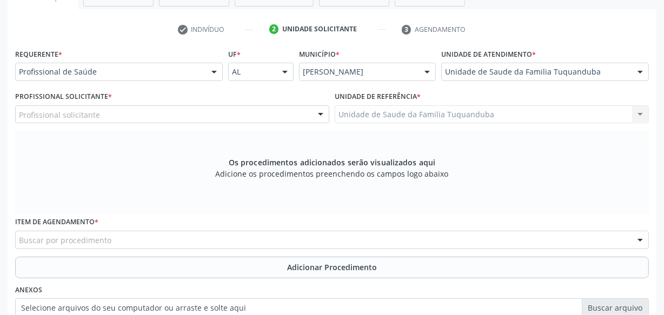
click at [130, 117] on div "Profissional solicitante" at bounding box center [172, 114] width 314 height 18
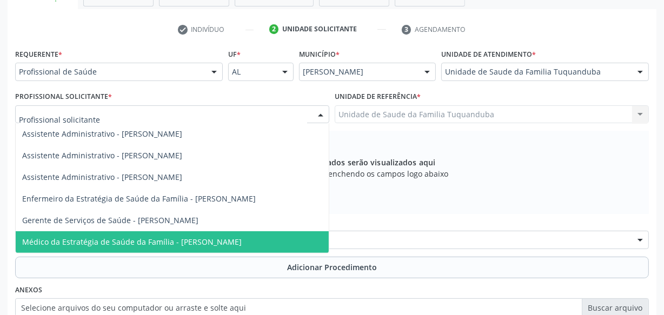
click at [158, 242] on span "Médico da Estratégia de Saúde da Família - [PERSON_NAME]" at bounding box center [132, 242] width 220 height 10
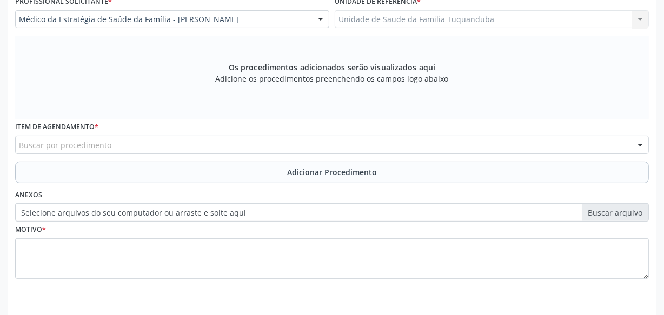
scroll to position [285, 0]
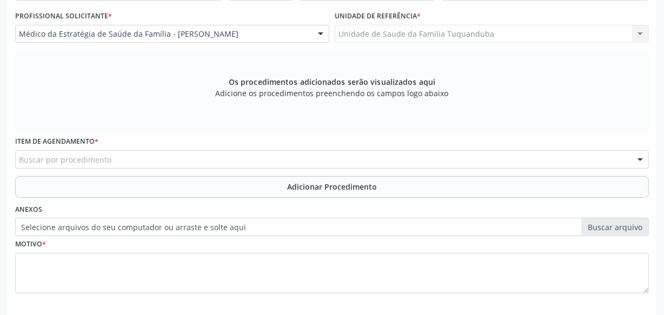
click at [227, 153] on div "Buscar por procedimento" at bounding box center [332, 159] width 634 height 18
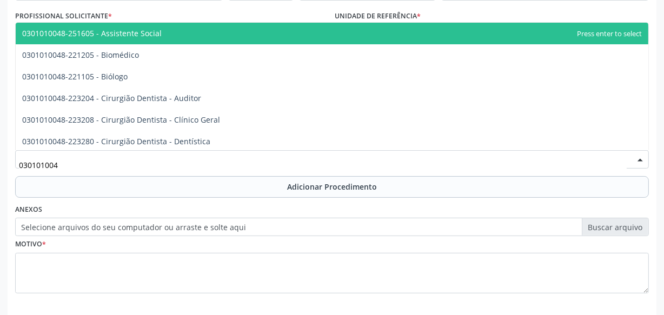
type input "0301010048"
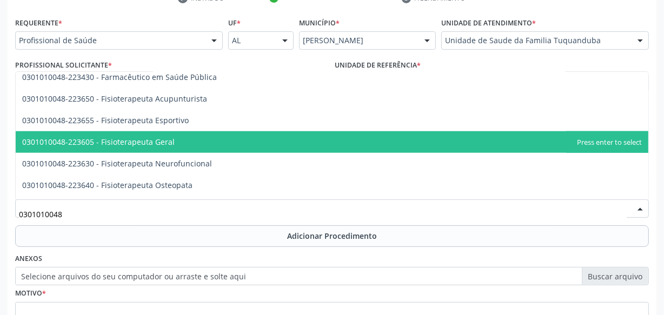
scroll to position [1180, 0]
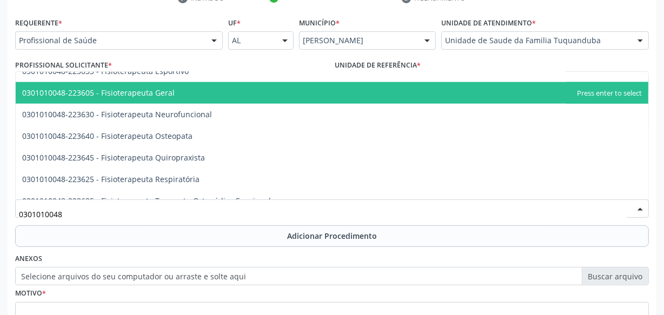
click at [178, 97] on span "0301010048-223605 - Fisioterapeuta Geral" at bounding box center [332, 93] width 633 height 22
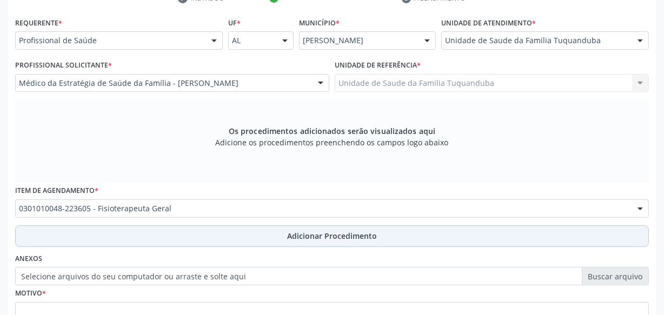
click at [256, 241] on button "Adicionar Procedimento" at bounding box center [332, 237] width 634 height 22
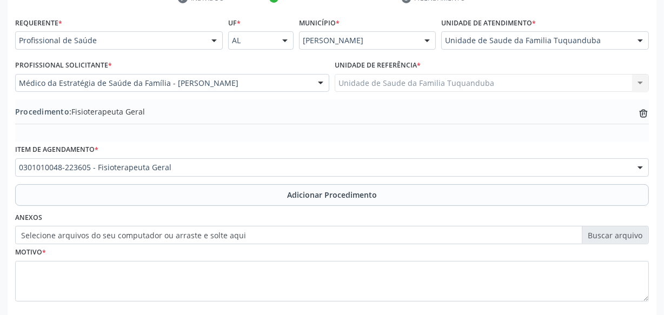
click at [175, 237] on label "Selecione arquivos do seu computador ou arraste e solte aqui" at bounding box center [332, 235] width 634 height 18
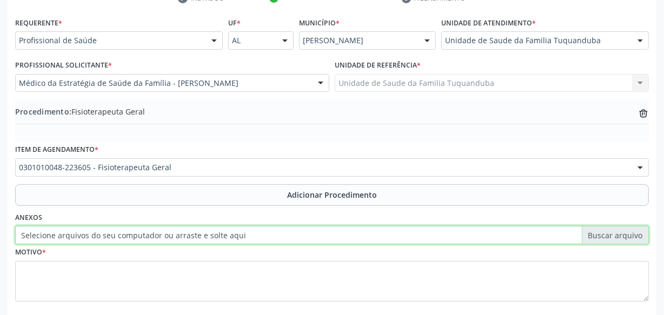
click at [175, 237] on input "Selecione arquivos do seu computador ou arraste e solte aqui" at bounding box center [332, 235] width 634 height 18
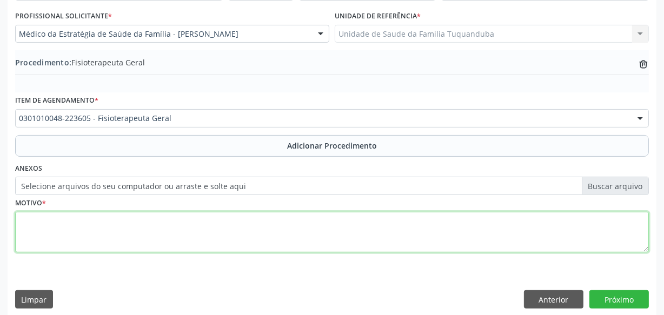
click at [269, 232] on textarea at bounding box center [332, 232] width 634 height 41
type textarea "Dor na coluna torácica."
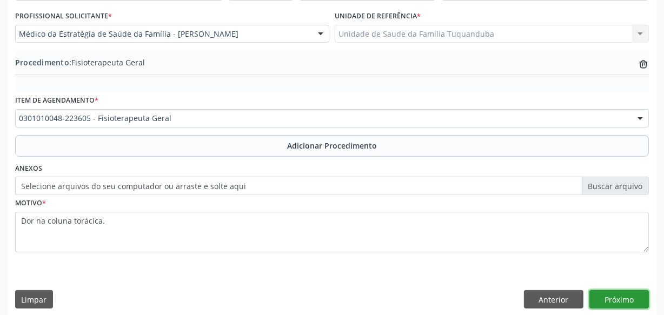
click at [613, 295] on button "Próximo" at bounding box center [619, 299] width 59 height 18
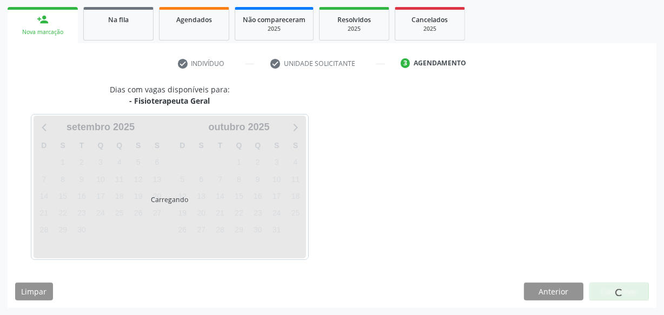
scroll to position [201, 0]
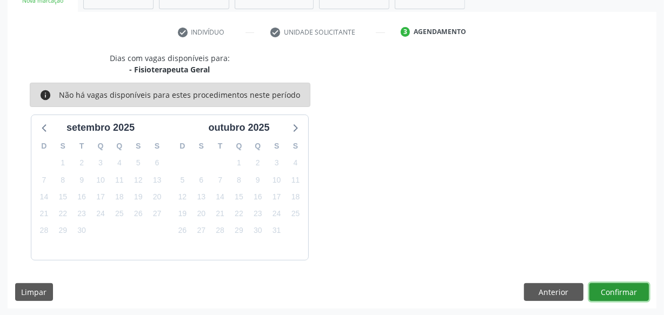
click at [613, 295] on button "Confirmar" at bounding box center [619, 292] width 59 height 18
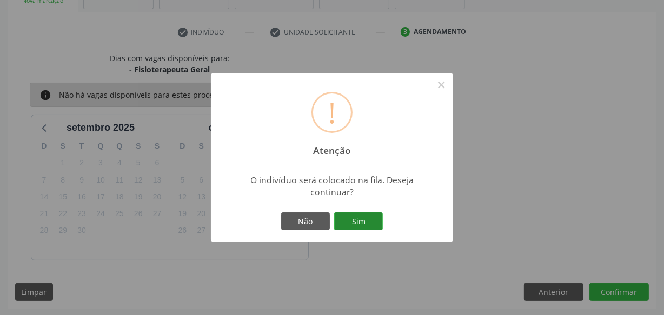
click at [359, 223] on button "Sim" at bounding box center [358, 222] width 49 height 18
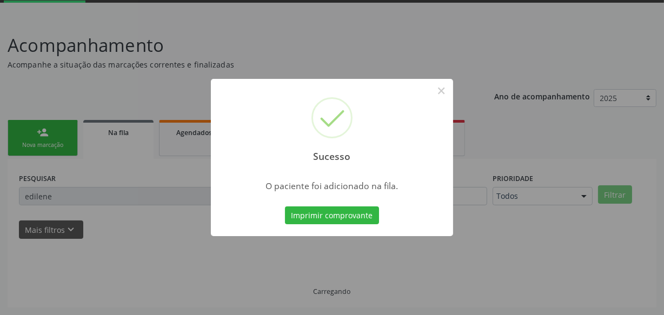
scroll to position [56, 0]
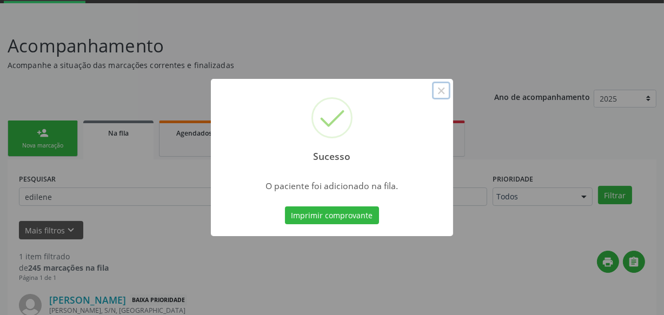
click at [438, 86] on button "×" at bounding box center [441, 91] width 18 height 18
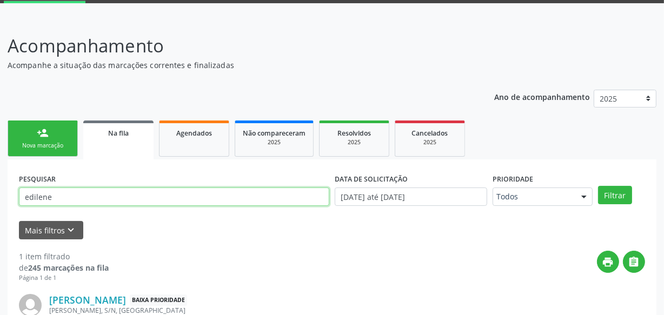
drag, startPoint x: 55, startPoint y: 199, endPoint x: 0, endPoint y: 197, distance: 54.7
click at [0, 197] on div "Acompanhamento Acompanhe a situação das marcações correntes e finalizadas Relat…" at bounding box center [332, 208] width 664 height 380
click at [598, 186] on button "Filtrar" at bounding box center [615, 195] width 34 height 18
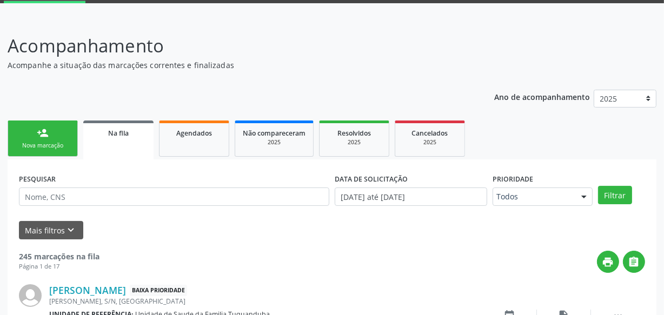
click at [57, 142] on div "Nova marcação" at bounding box center [43, 146] width 54 height 8
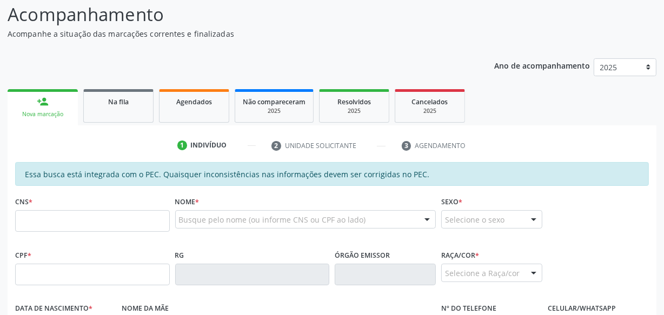
scroll to position [105, 0]
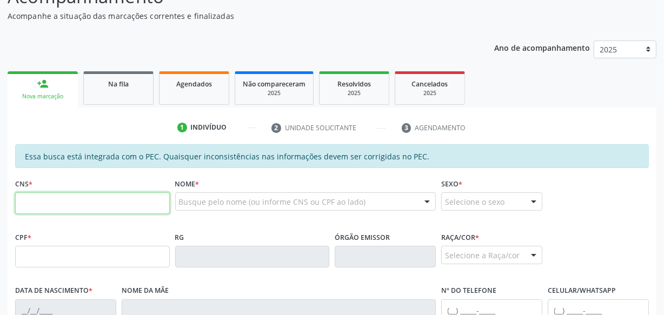
click at [103, 201] on input "text" at bounding box center [92, 204] width 155 height 22
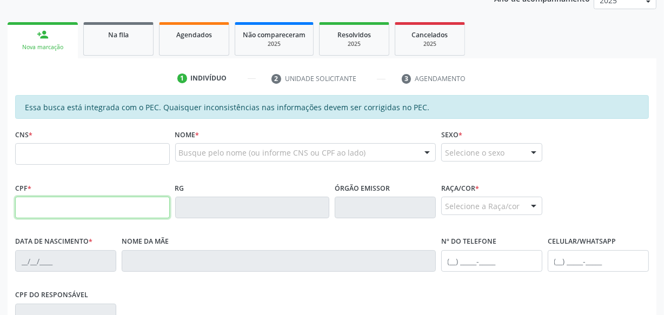
click at [98, 205] on input "text" at bounding box center [92, 208] width 155 height 22
type input "088.323.854-30"
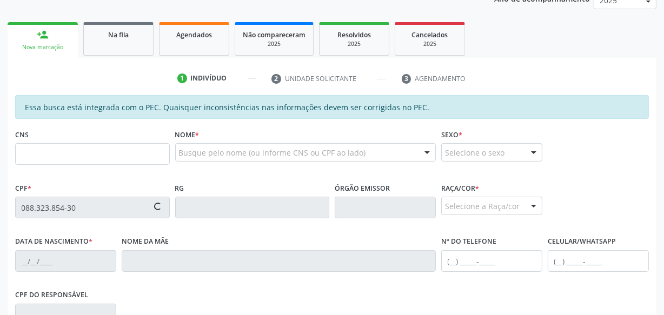
type input "702 0023 6087 3580"
type input "[DATE]"
type input "[PERSON_NAME] da Conceicao"
type input "[PHONE_NUMBER]"
type input "S/N"
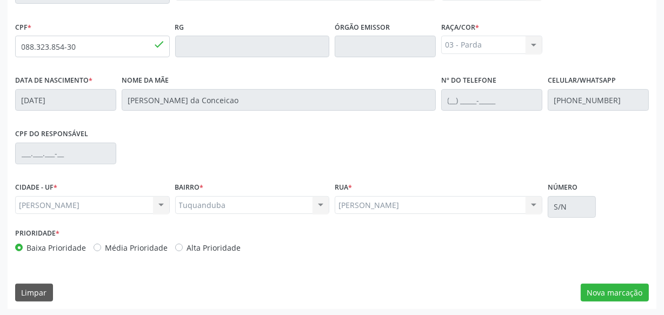
scroll to position [317, 0]
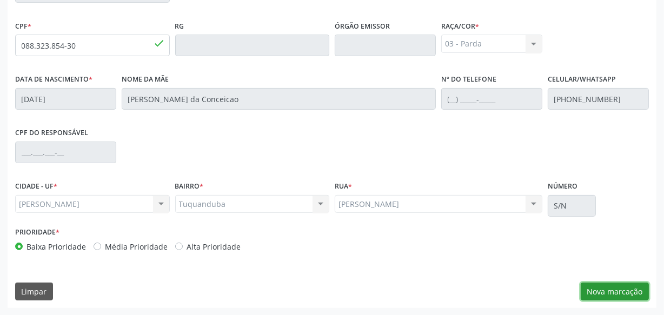
click at [600, 286] on button "Nova marcação" at bounding box center [615, 292] width 68 height 18
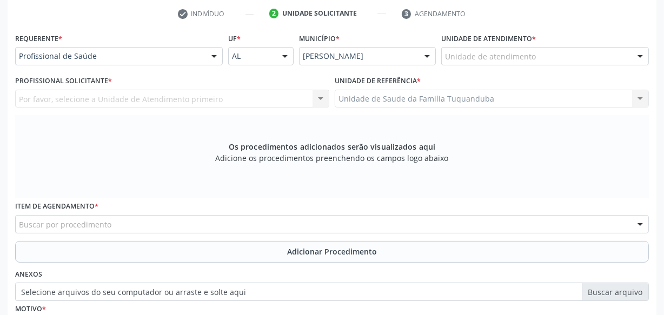
scroll to position [219, 0]
click at [159, 44] on div "Requerente * Profissional de Saúde Profissional de Saúde Paciente Nenhum result…" at bounding box center [119, 48] width 208 height 35
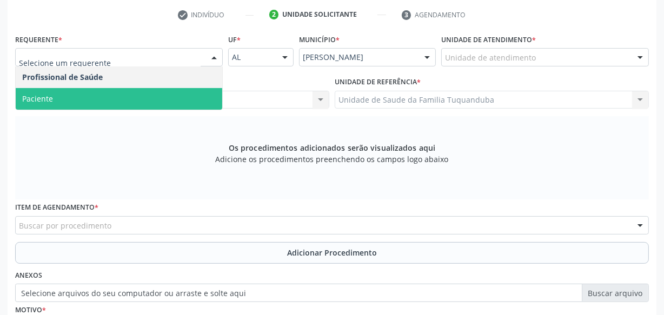
click at [124, 101] on span "Paciente" at bounding box center [119, 99] width 207 height 22
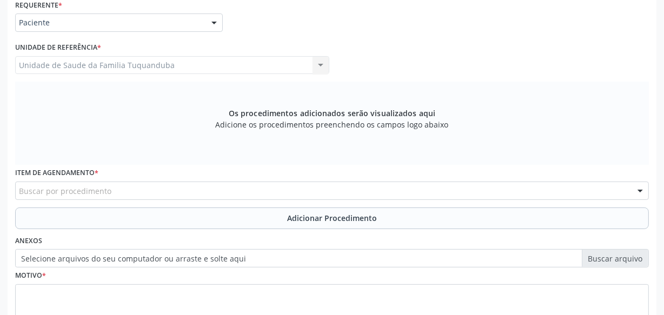
scroll to position [268, 0]
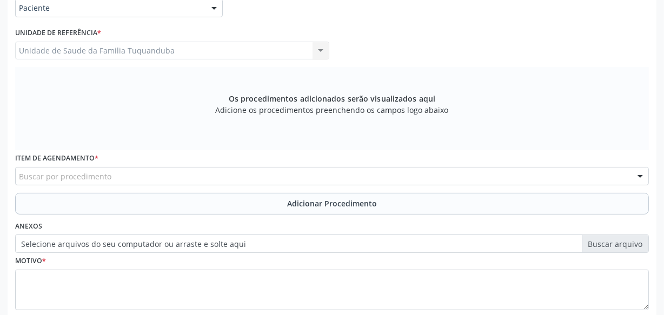
click at [174, 175] on div "Buscar por procedimento" at bounding box center [332, 176] width 634 height 18
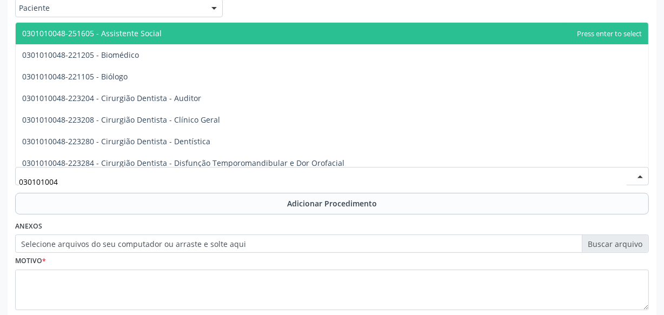
type input "0301010048"
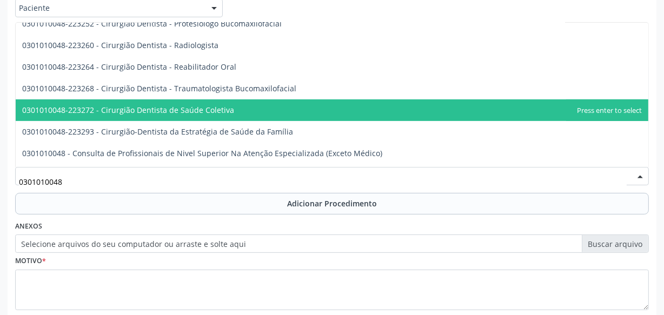
scroll to position [393, 0]
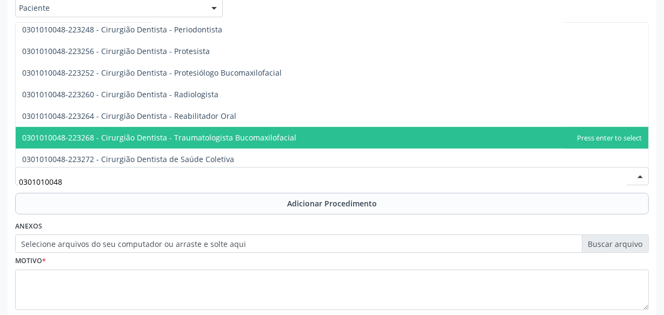
click at [173, 138] on span "0301010048-223268 - Cirurgião Dentista - Traumatologista Bucomaxilofacial" at bounding box center [159, 138] width 274 height 10
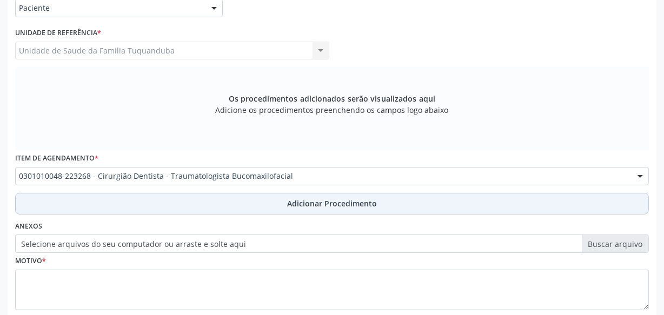
click at [277, 208] on button "Adicionar Procedimento" at bounding box center [332, 204] width 634 height 22
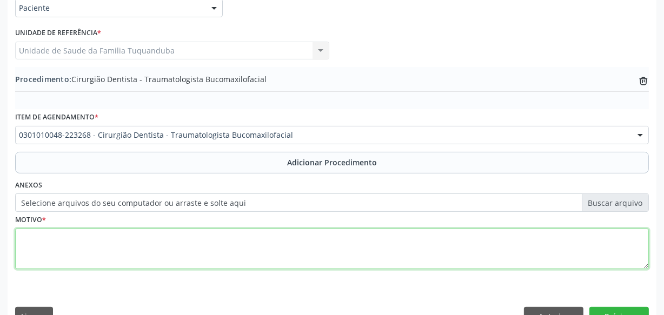
click at [260, 236] on textarea at bounding box center [332, 249] width 634 height 41
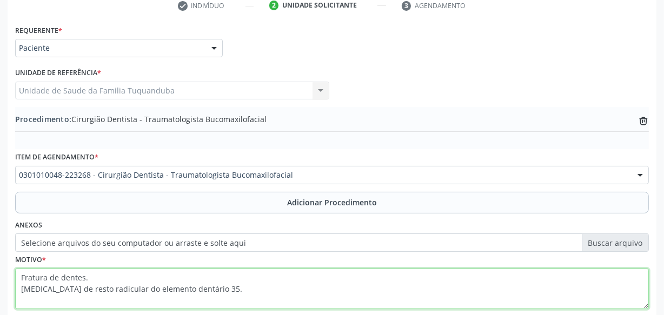
scroll to position [292, 0]
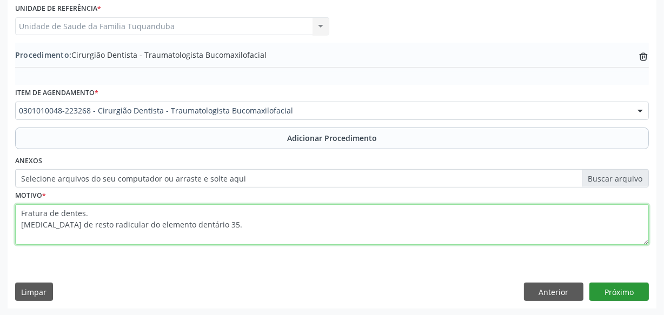
type textarea "Fratura de dentes. [MEDICAL_DATA] de resto radicular do elemento dentário 35."
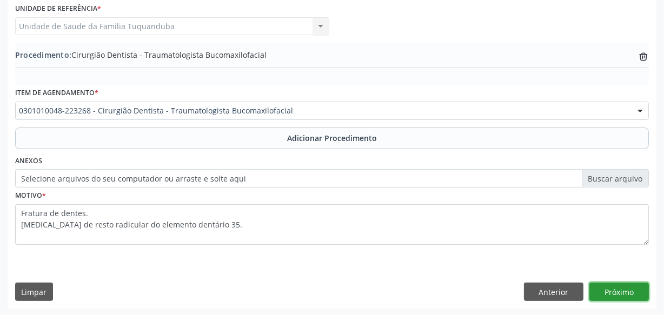
click at [617, 290] on button "Próximo" at bounding box center [619, 292] width 59 height 18
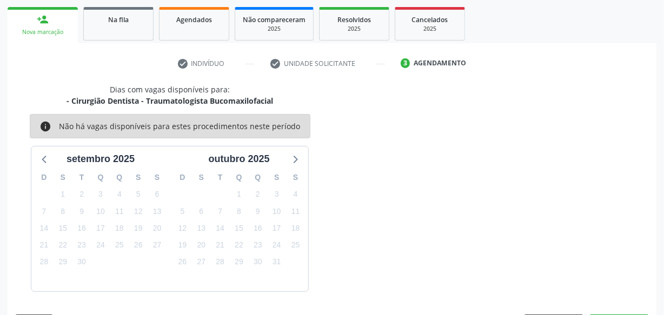
scroll to position [201, 0]
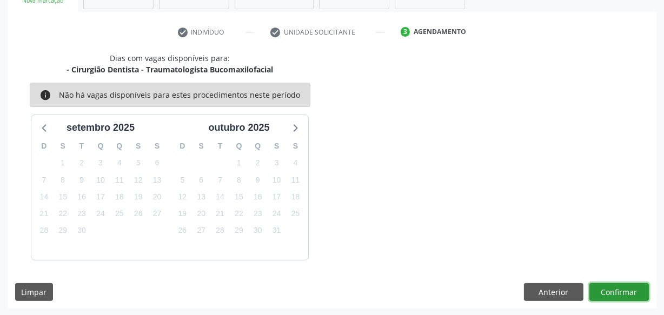
click at [617, 290] on button "Confirmar" at bounding box center [619, 292] width 59 height 18
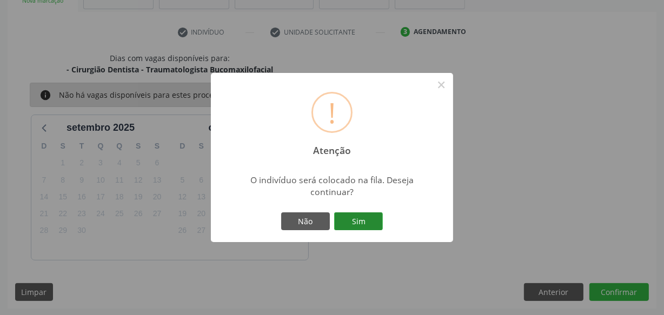
click at [363, 224] on button "Sim" at bounding box center [358, 222] width 49 height 18
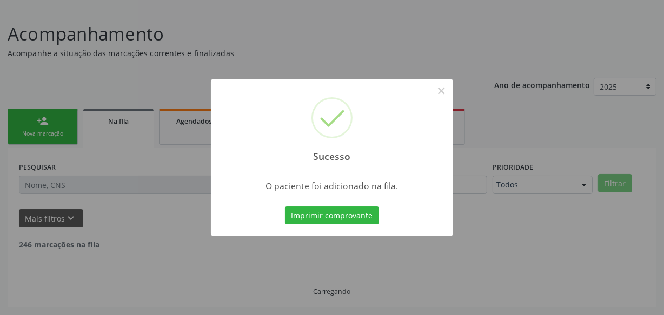
scroll to position [56, 0]
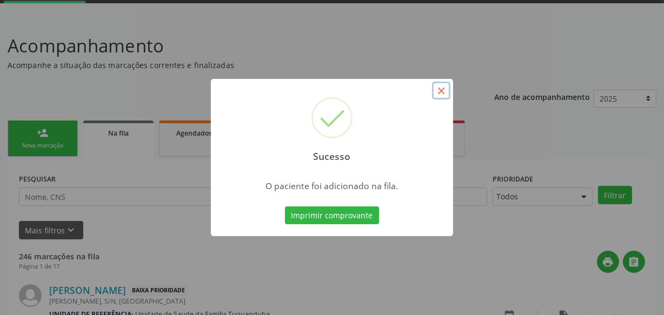
click at [438, 90] on button "×" at bounding box center [441, 91] width 18 height 18
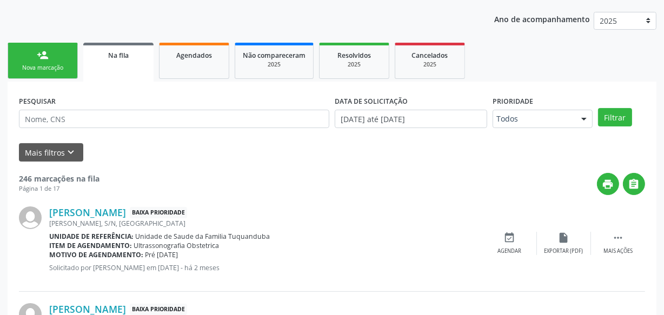
scroll to position [155, 0]
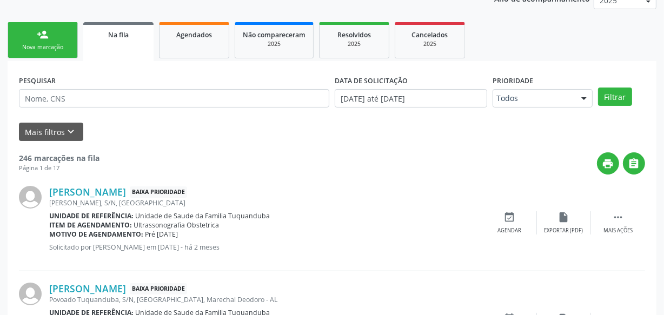
click at [50, 43] on div "Nova marcação" at bounding box center [43, 47] width 54 height 8
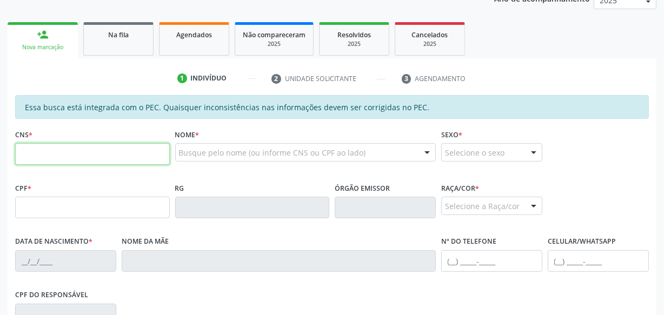
click at [76, 151] on input "text" at bounding box center [92, 154] width 155 height 22
type input "706 3077 6373 9577"
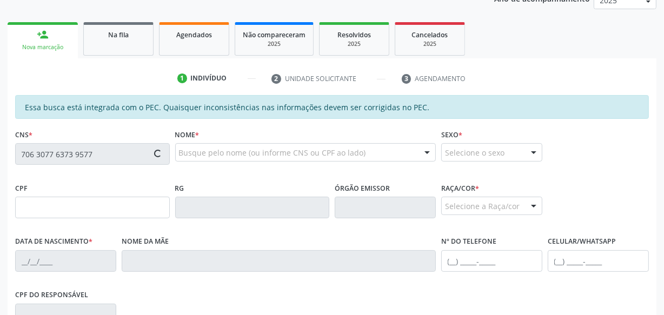
type input "788.164.674-87"
type input "[DATE]"
type input "[PERSON_NAME]"
type input "[PHONE_NUMBER]"
type input "S/N"
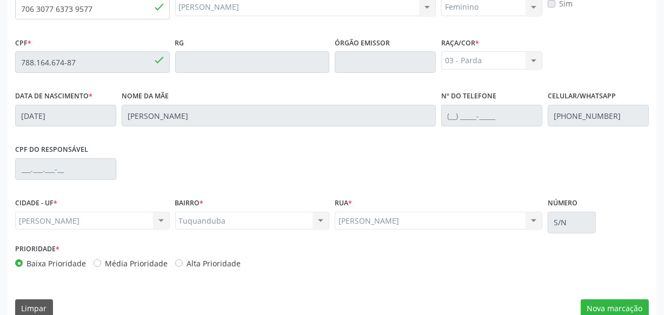
scroll to position [317, 0]
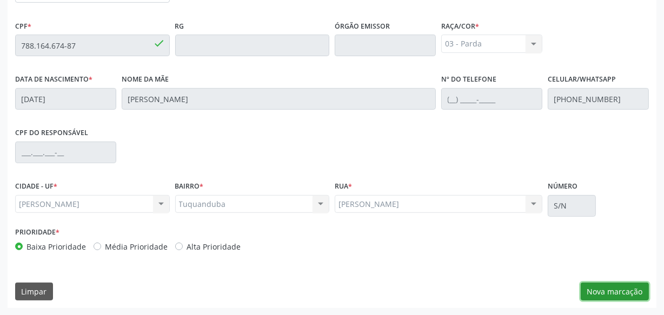
click at [604, 290] on button "Nova marcação" at bounding box center [615, 292] width 68 height 18
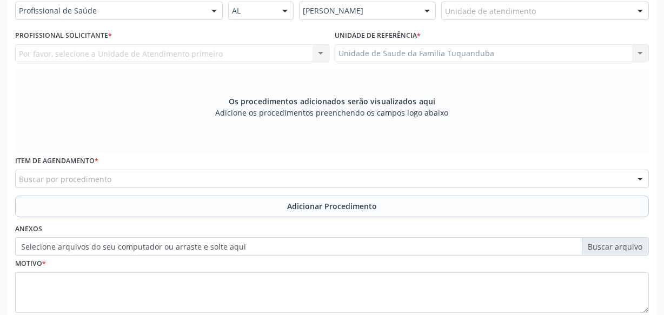
scroll to position [219, 0]
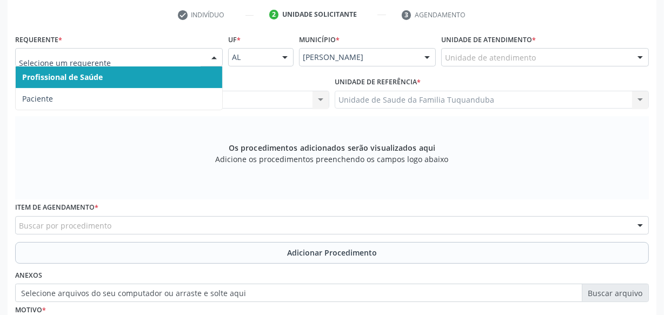
click at [208, 62] on div at bounding box center [214, 58] width 16 height 18
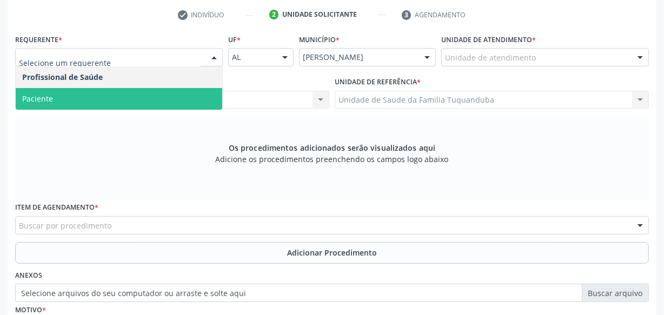
click at [146, 108] on span "Paciente" at bounding box center [119, 99] width 207 height 22
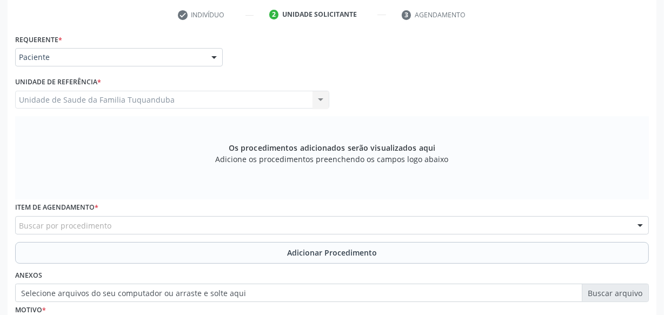
click at [185, 227] on div "Buscar por procedimento" at bounding box center [332, 225] width 634 height 18
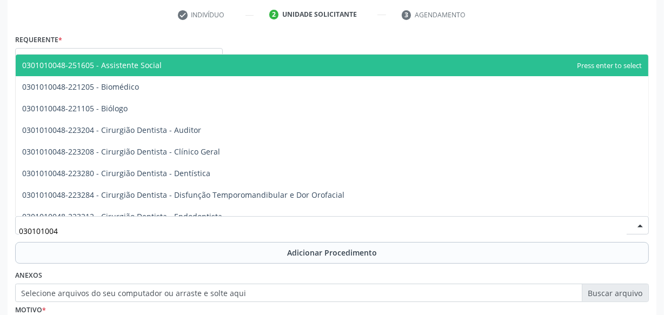
type input "0301010048"
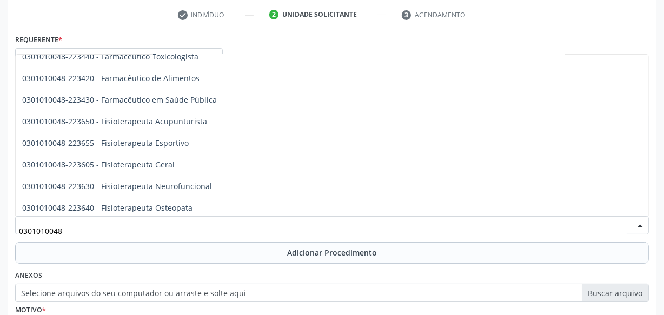
scroll to position [1130, 0]
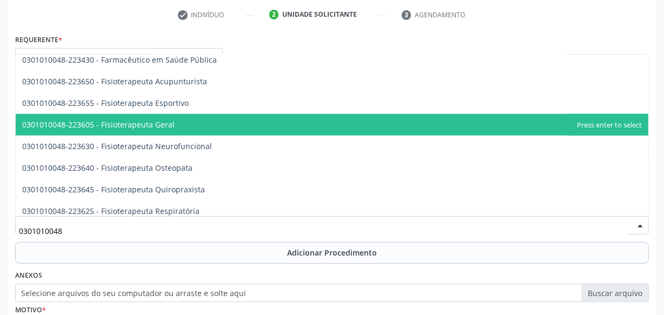
click at [173, 127] on span "0301010048-223605 - Fisioterapeuta Geral" at bounding box center [332, 125] width 633 height 22
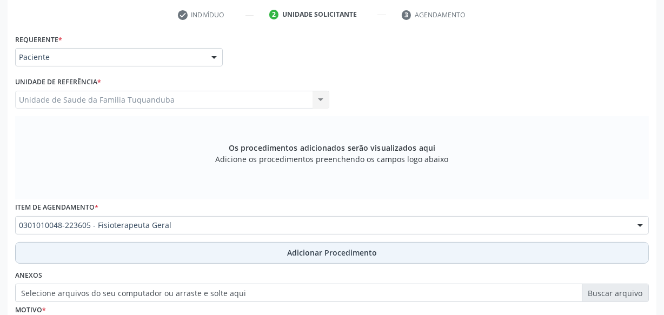
click at [283, 254] on button "Adicionar Procedimento" at bounding box center [332, 253] width 634 height 22
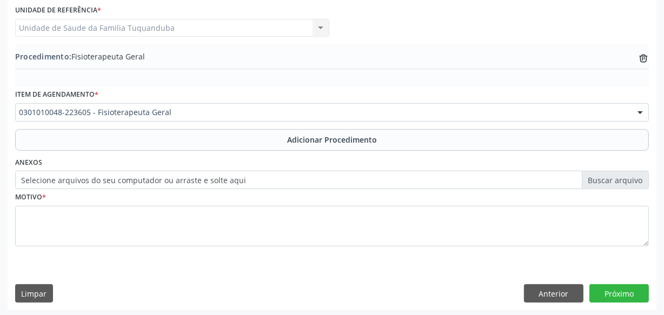
scroll to position [292, 0]
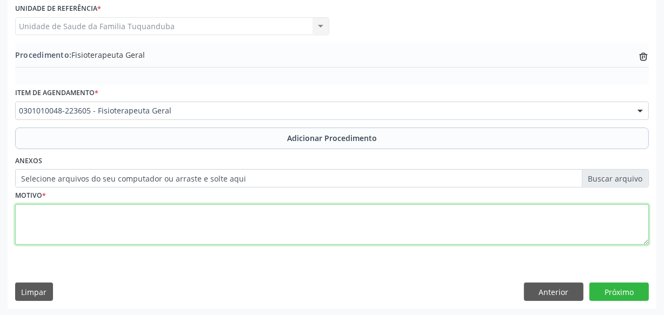
click at [222, 220] on textarea at bounding box center [332, 224] width 634 height 41
type textarea "[MEDICAL_DATA] de AVC isquêmico"
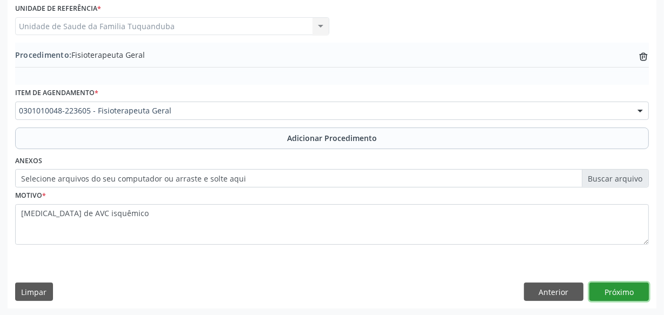
click at [599, 290] on button "Próximo" at bounding box center [619, 292] width 59 height 18
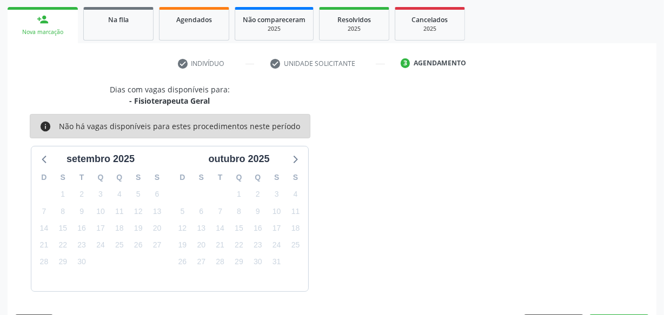
scroll to position [201, 0]
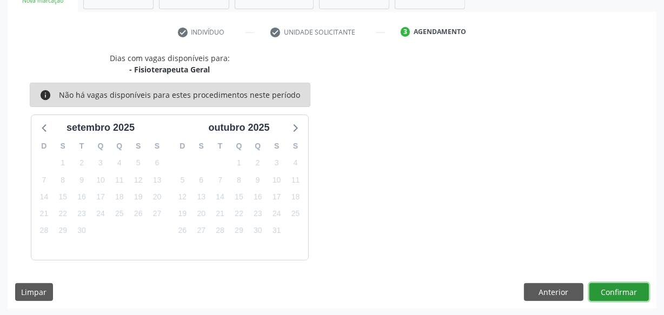
click at [599, 290] on button "Confirmar" at bounding box center [619, 292] width 59 height 18
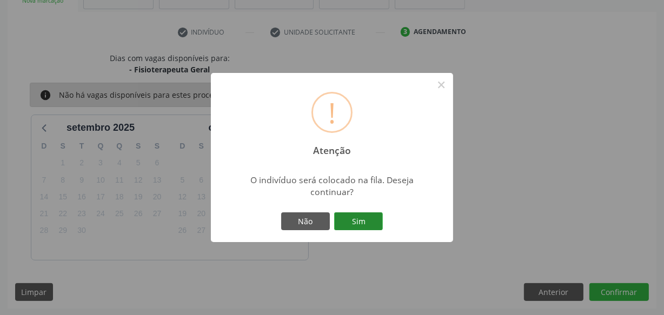
click at [367, 226] on button "Sim" at bounding box center [358, 222] width 49 height 18
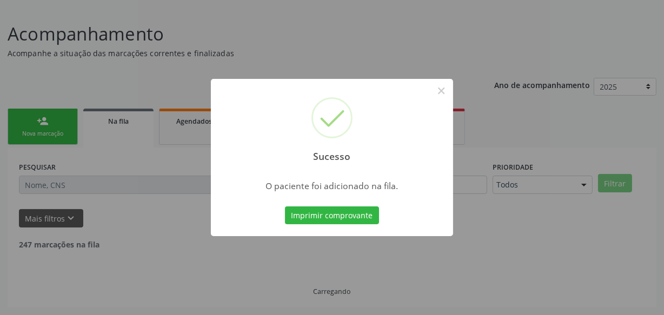
scroll to position [56, 0]
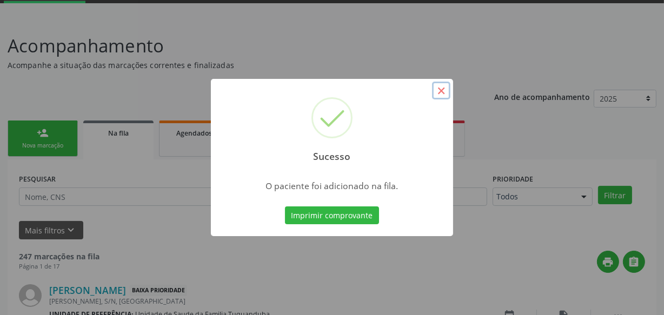
click at [438, 92] on button "×" at bounding box center [441, 91] width 18 height 18
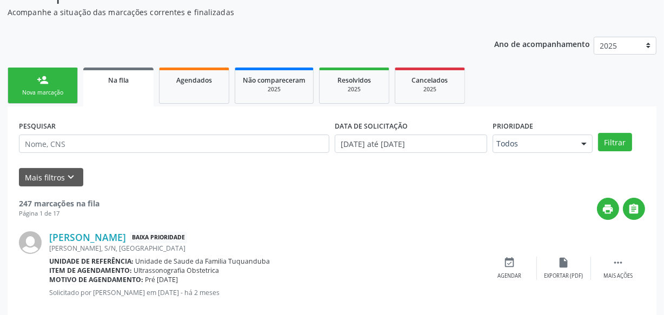
scroll to position [105, 0]
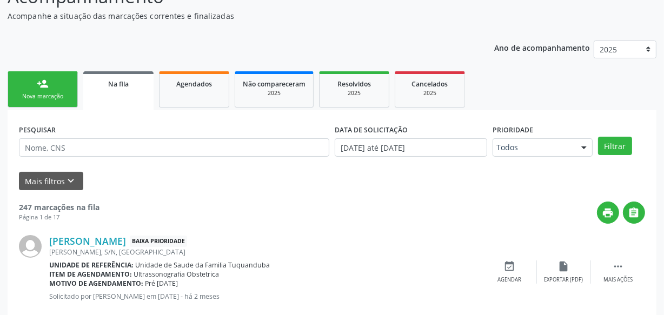
click at [43, 87] on div "person_add" at bounding box center [43, 84] width 12 height 12
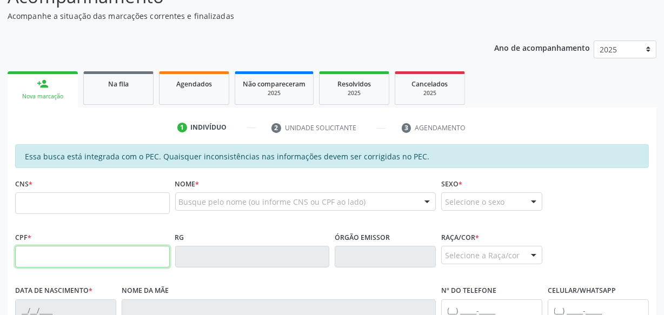
click at [76, 258] on input "text" at bounding box center [92, 257] width 155 height 22
type input "163.447.354-06"
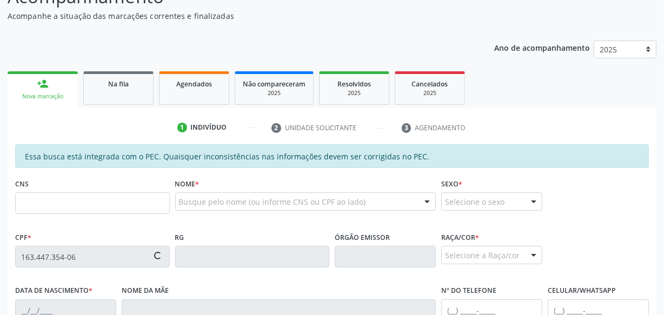
type input "702 0007 9839 1090"
type input "[DATE]"
type input "[PERSON_NAME]"
type input "[PHONE_NUMBER]"
type input "S/N"
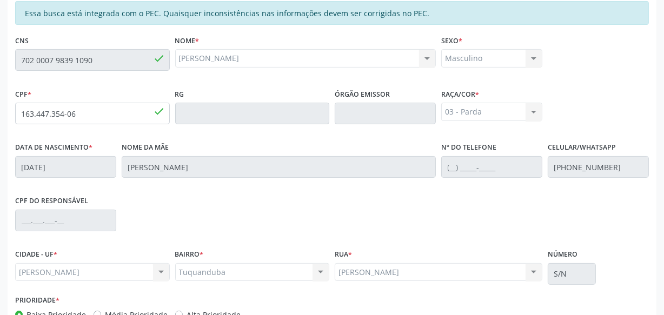
scroll to position [317, 0]
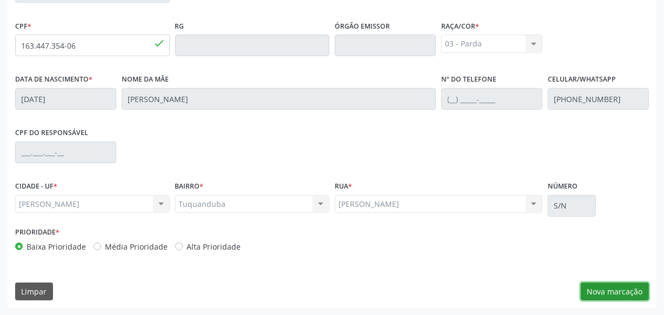
click at [603, 290] on button "Nova marcação" at bounding box center [615, 292] width 68 height 18
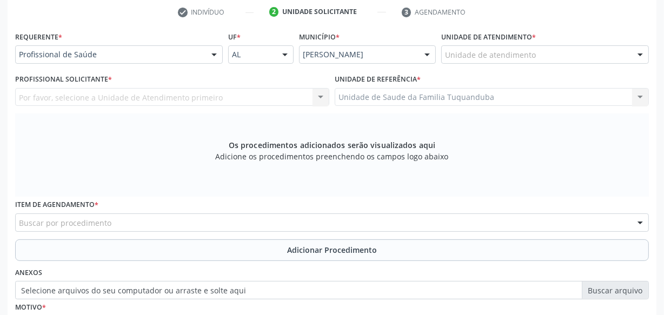
scroll to position [219, 0]
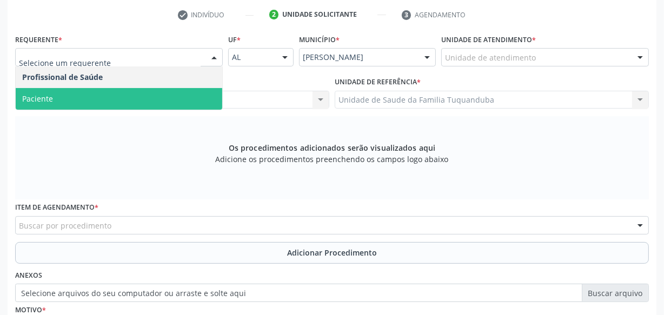
click at [112, 103] on span "Paciente" at bounding box center [119, 99] width 207 height 22
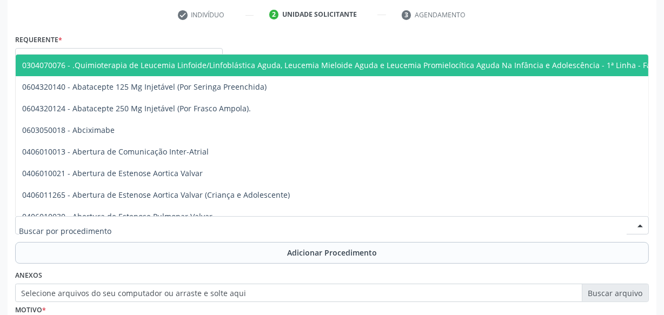
click at [162, 222] on div at bounding box center [332, 225] width 634 height 18
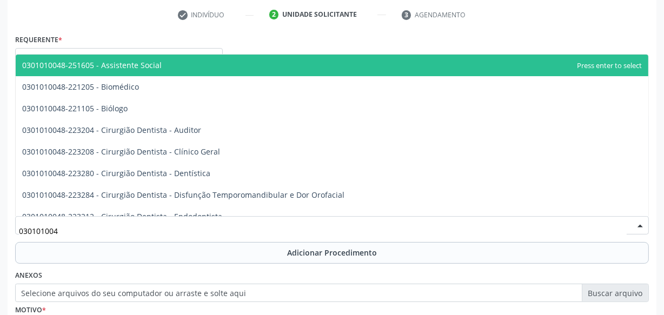
type input "0301010048"
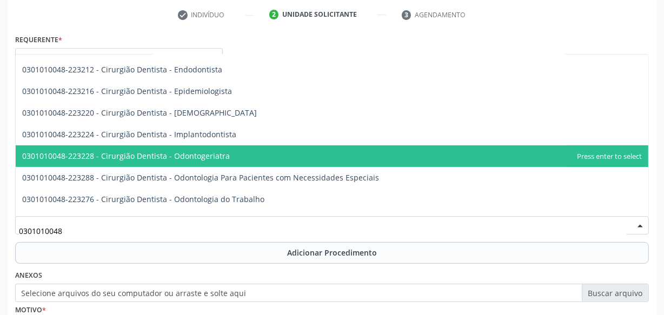
scroll to position [196, 0]
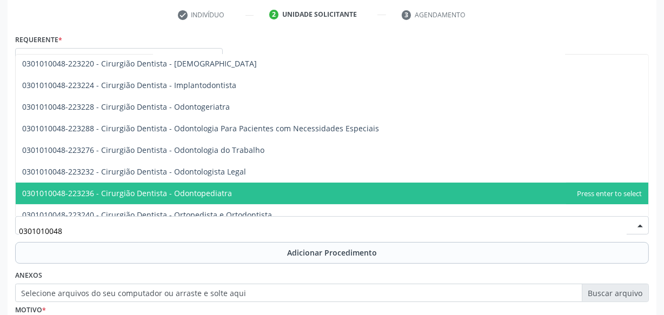
click at [188, 190] on span "0301010048-223236 - Cirurgião Dentista - Odontopediatra" at bounding box center [127, 193] width 210 height 10
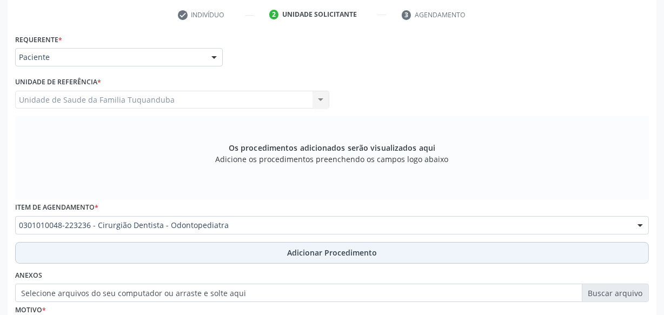
click at [283, 253] on button "Adicionar Procedimento" at bounding box center [332, 253] width 634 height 22
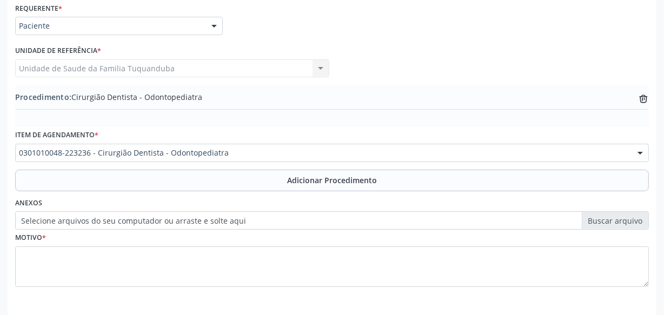
scroll to position [268, 0]
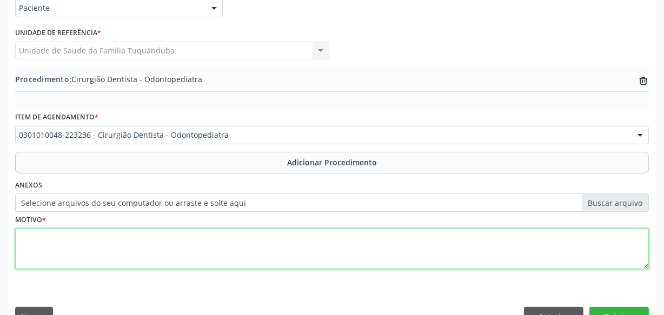
click at [222, 248] on textarea at bounding box center [332, 249] width 634 height 41
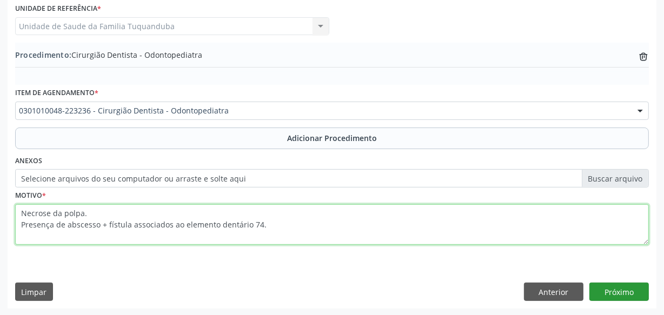
type textarea "Necrose da polpa. Presença de abscesso + fístula associados ao elemento dentári…"
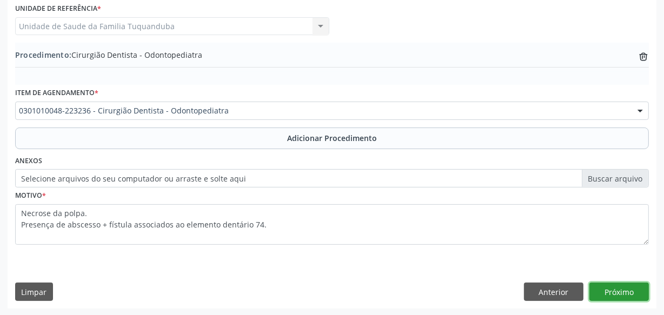
click at [620, 290] on button "Próximo" at bounding box center [619, 292] width 59 height 18
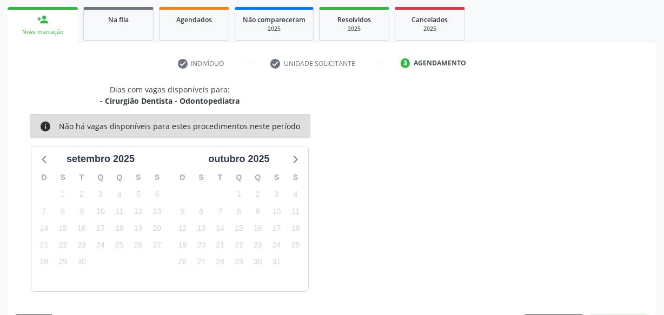
scroll to position [201, 0]
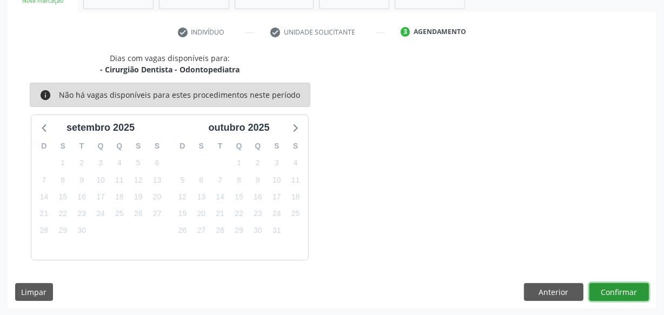
click at [620, 290] on button "Confirmar" at bounding box center [619, 292] width 59 height 18
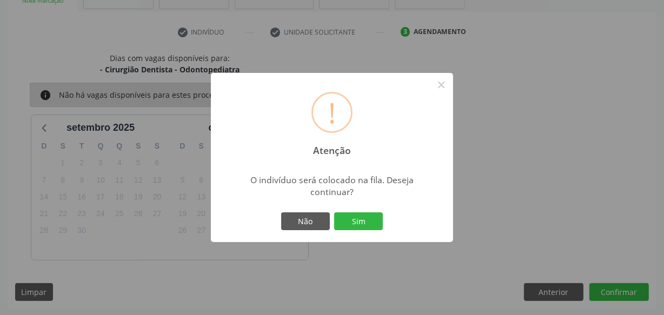
click at [400, 219] on div "! Atenção × O indivíduo será colocado na fila. Deseja continuar? Não Sim" at bounding box center [332, 158] width 242 height 170
click at [369, 219] on button "Sim" at bounding box center [358, 222] width 49 height 18
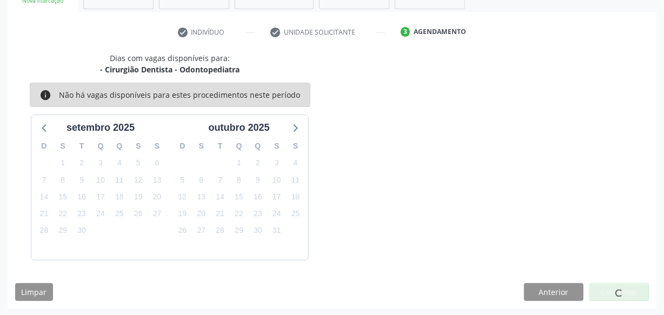
scroll to position [56, 0]
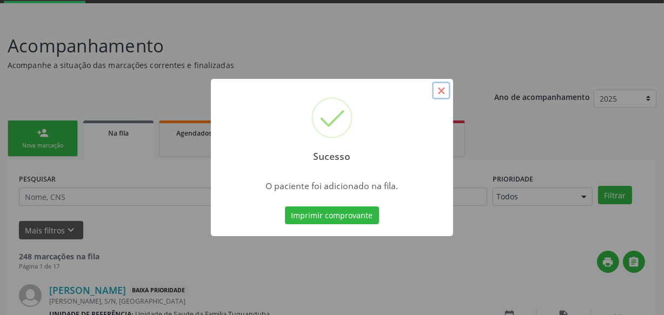
click at [441, 88] on button "×" at bounding box center [441, 91] width 18 height 18
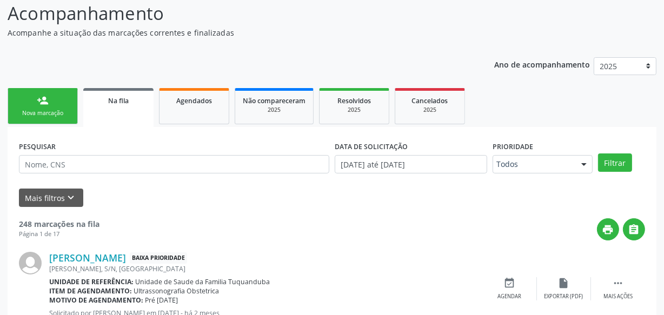
scroll to position [105, 0]
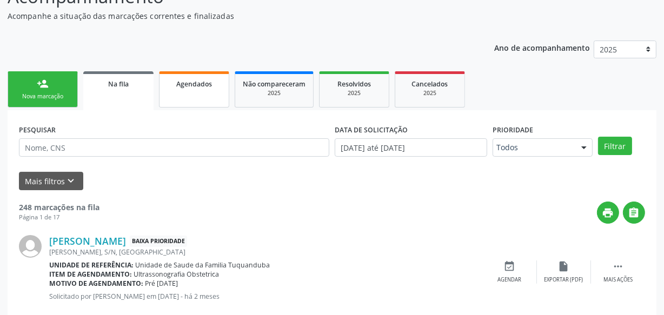
drag, startPoint x: 180, startPoint y: 100, endPoint x: 182, endPoint y: 108, distance: 9.1
click at [180, 100] on link "Agendados" at bounding box center [194, 89] width 70 height 36
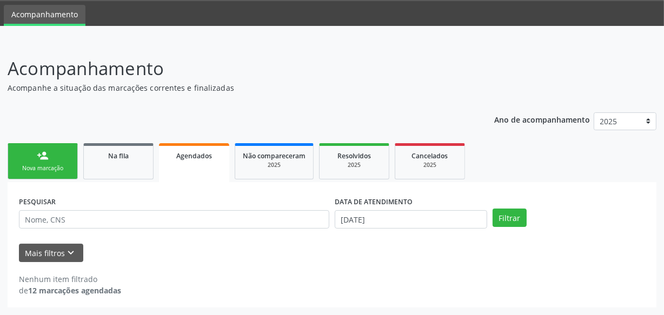
scroll to position [33, 0]
click at [45, 159] on div "person_add" at bounding box center [43, 156] width 12 height 12
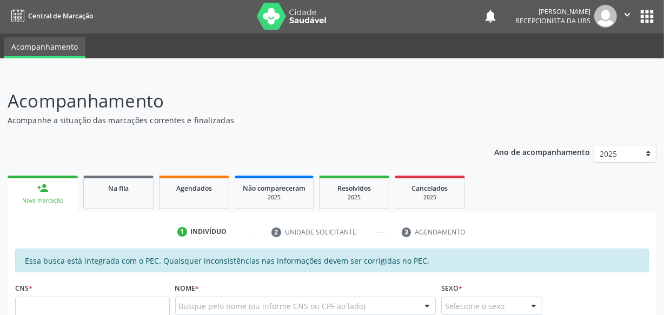
scroll to position [0, 0]
